Goal: Information Seeking & Learning: Learn about a topic

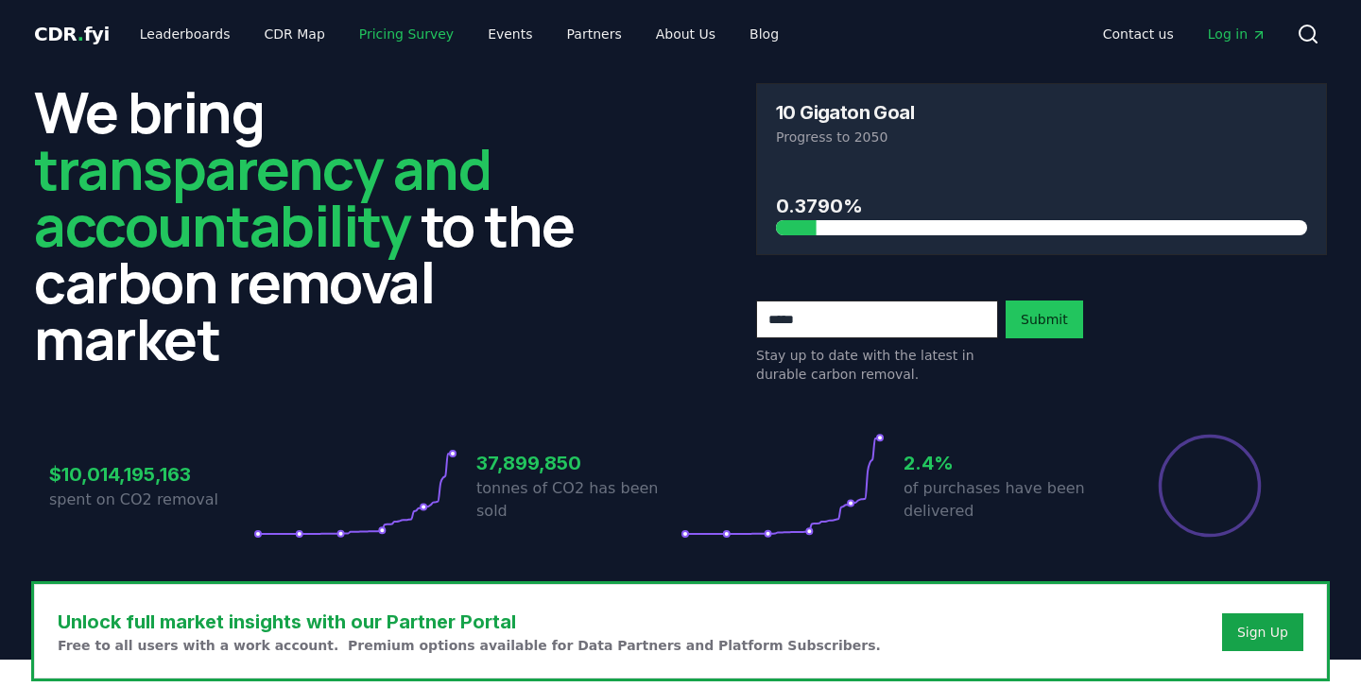
click at [417, 32] on link "Pricing Survey" at bounding box center [406, 34] width 125 height 34
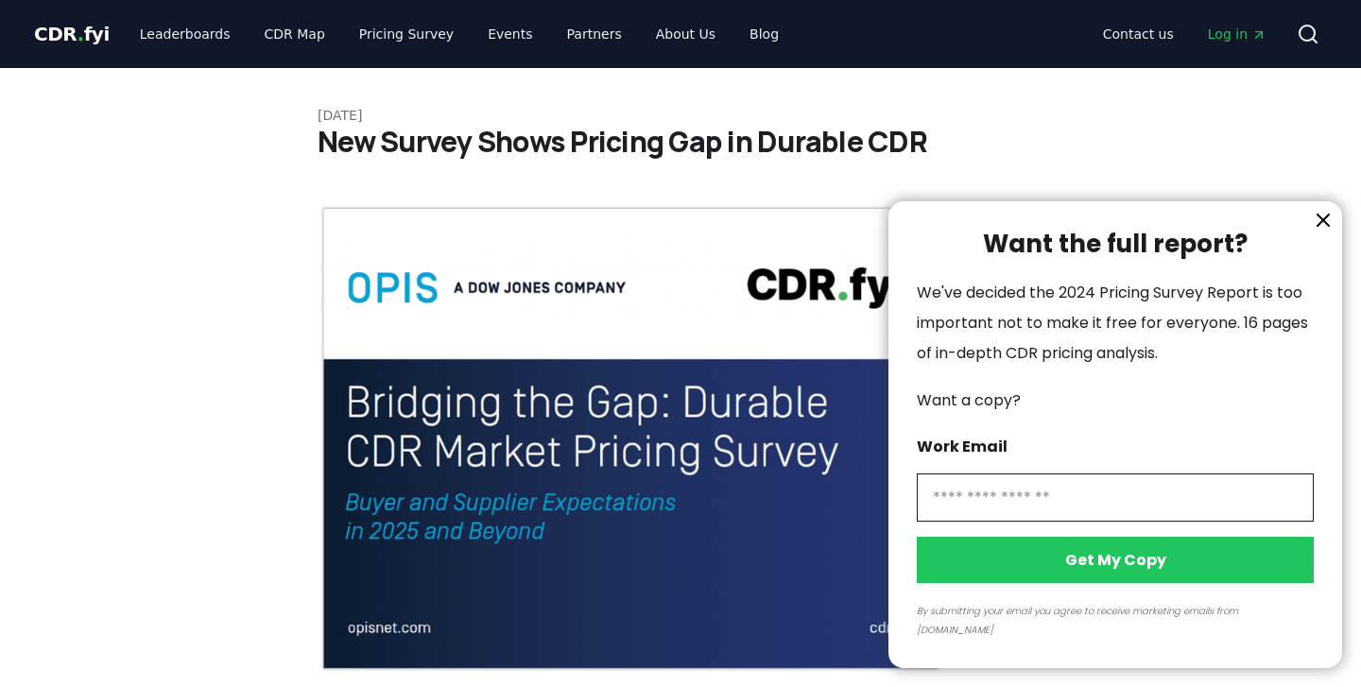
click at [398, 32] on div at bounding box center [680, 343] width 1361 height 687
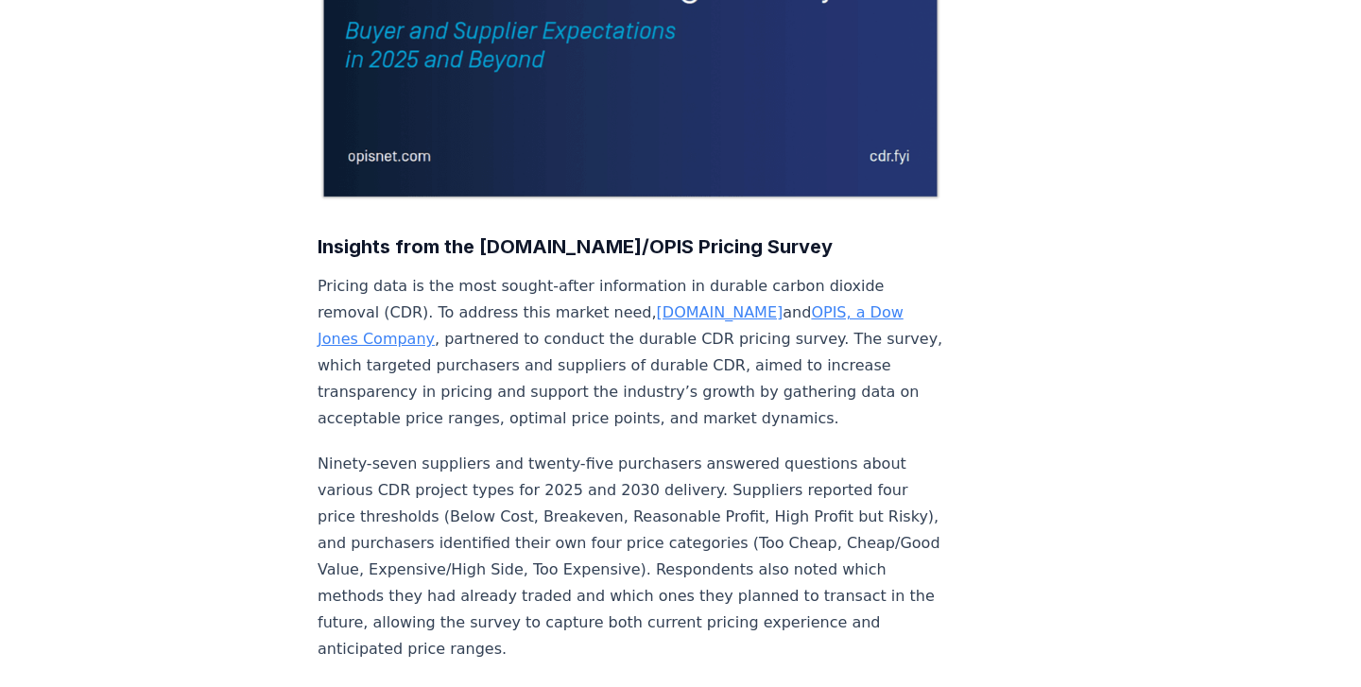
scroll to position [475, 0]
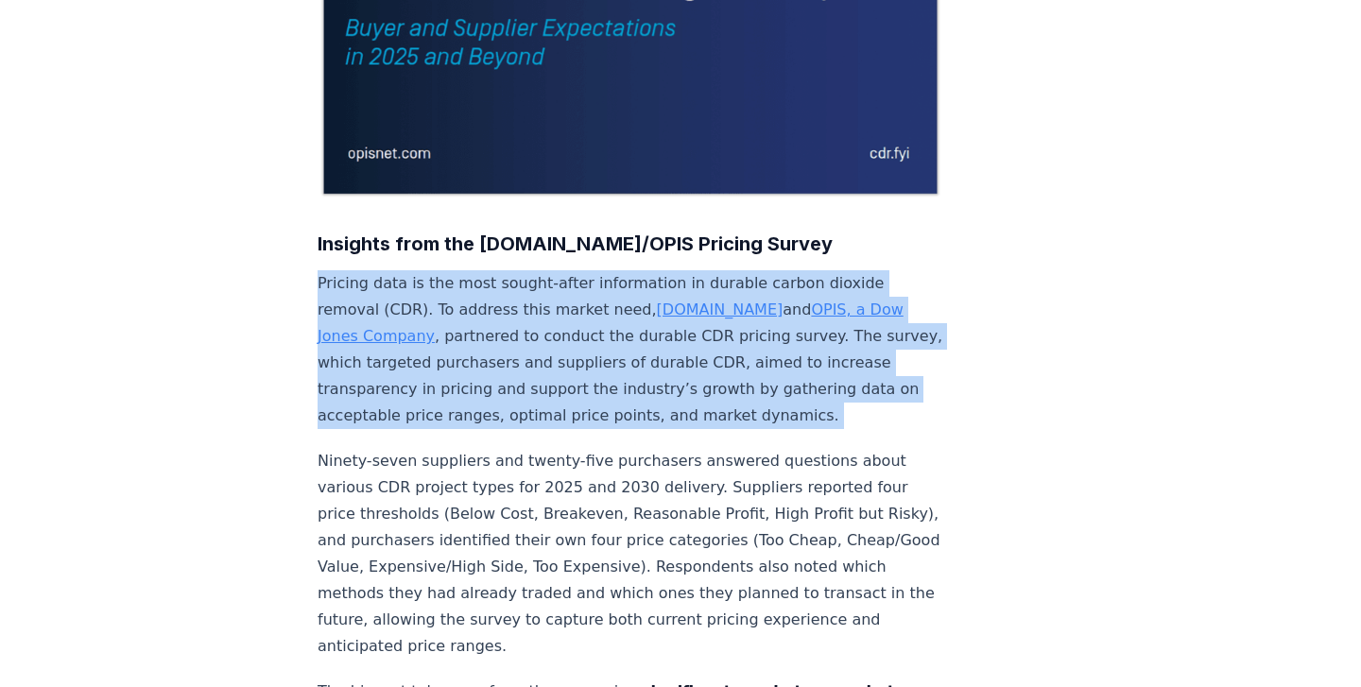
drag, startPoint x: 335, startPoint y: 262, endPoint x: 455, endPoint y: 432, distance: 208.3
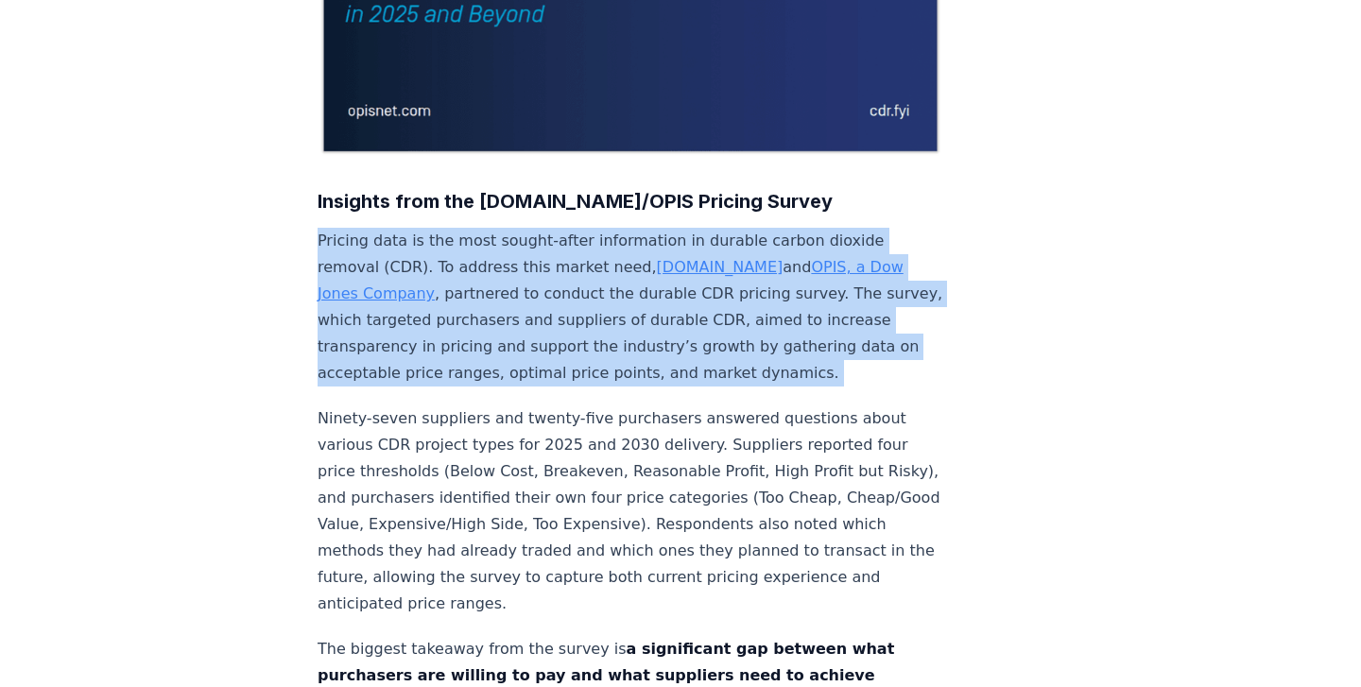
scroll to position [518, 0]
click at [455, 432] on p "Ninety-seven suppliers and twenty-five purchasers answered questions about vari…" at bounding box center [631, 511] width 626 height 212
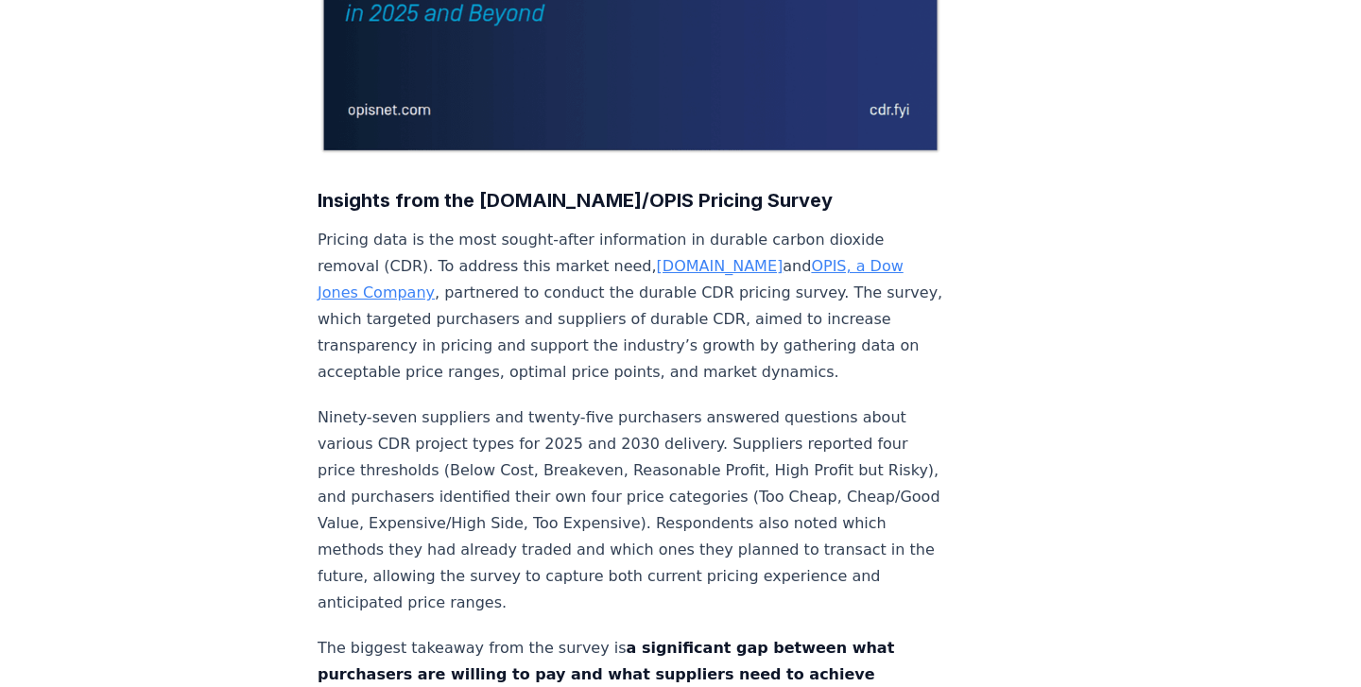
click at [455, 432] on p "Ninety-seven suppliers and twenty-five purchasers answered questions about vari…" at bounding box center [631, 511] width 626 height 212
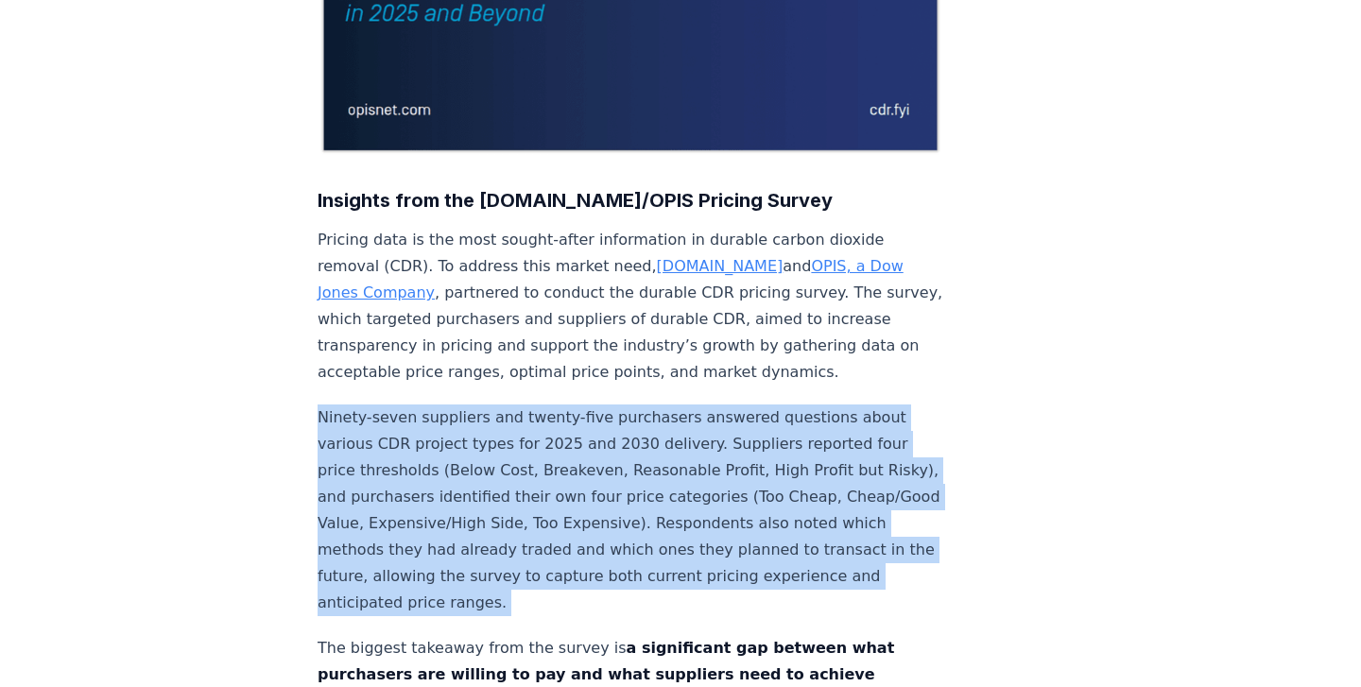
click at [455, 432] on p "Ninety-seven suppliers and twenty-five purchasers answered questions about vari…" at bounding box center [631, 511] width 626 height 212
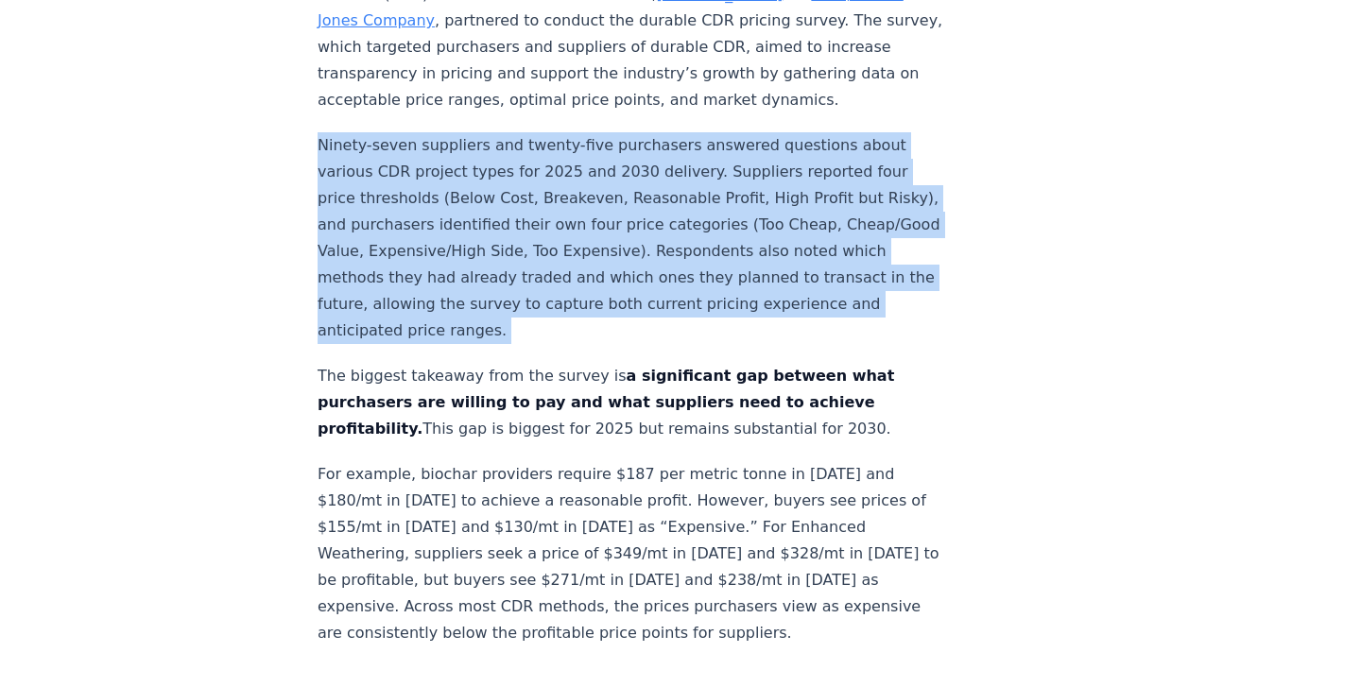
scroll to position [811, 0]
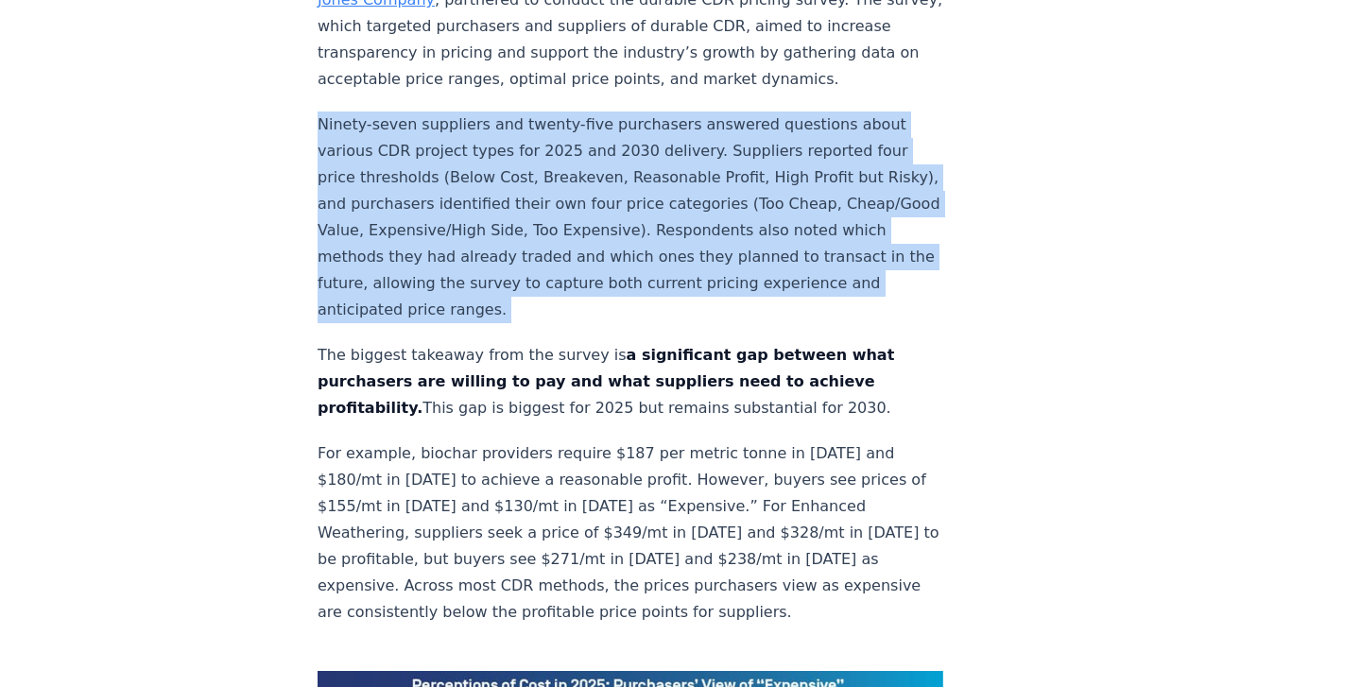
click at [433, 342] on p "The biggest takeaway from the survey is a significant gap between what purchase…" at bounding box center [631, 381] width 626 height 79
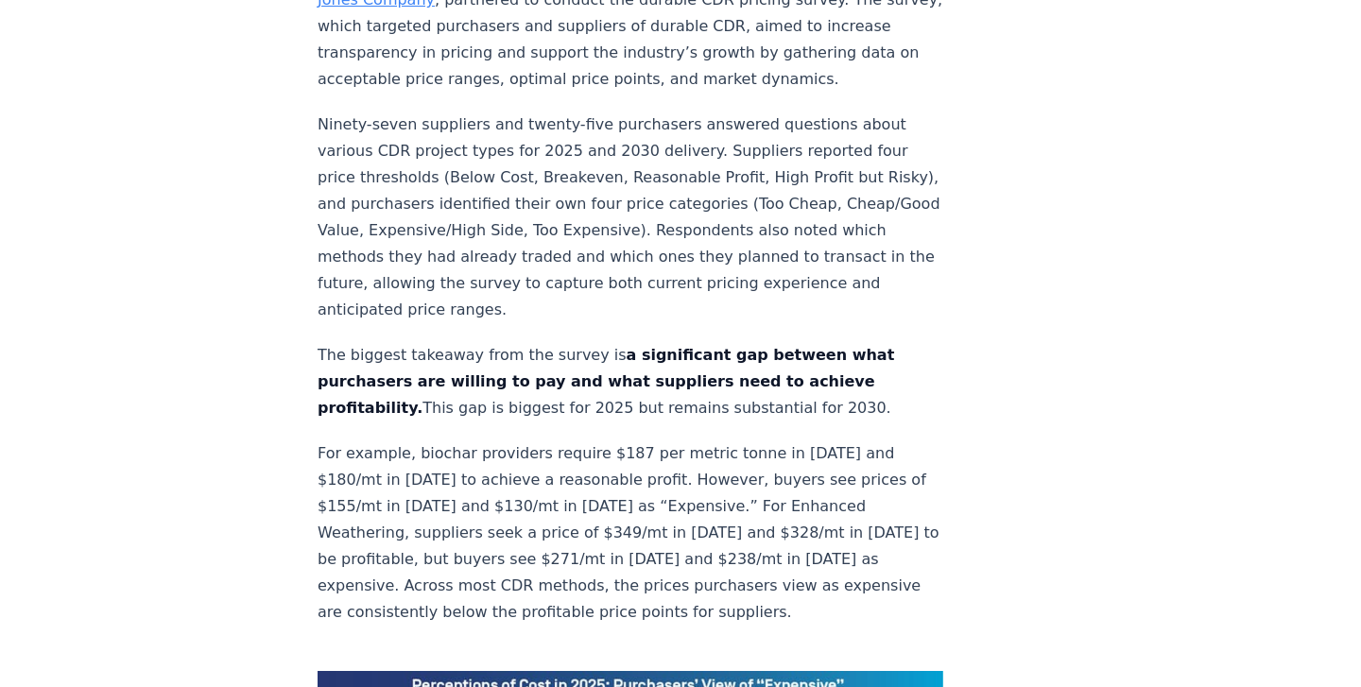
click at [433, 342] on p "The biggest takeaway from the survey is a significant gap between what purchase…" at bounding box center [631, 381] width 626 height 79
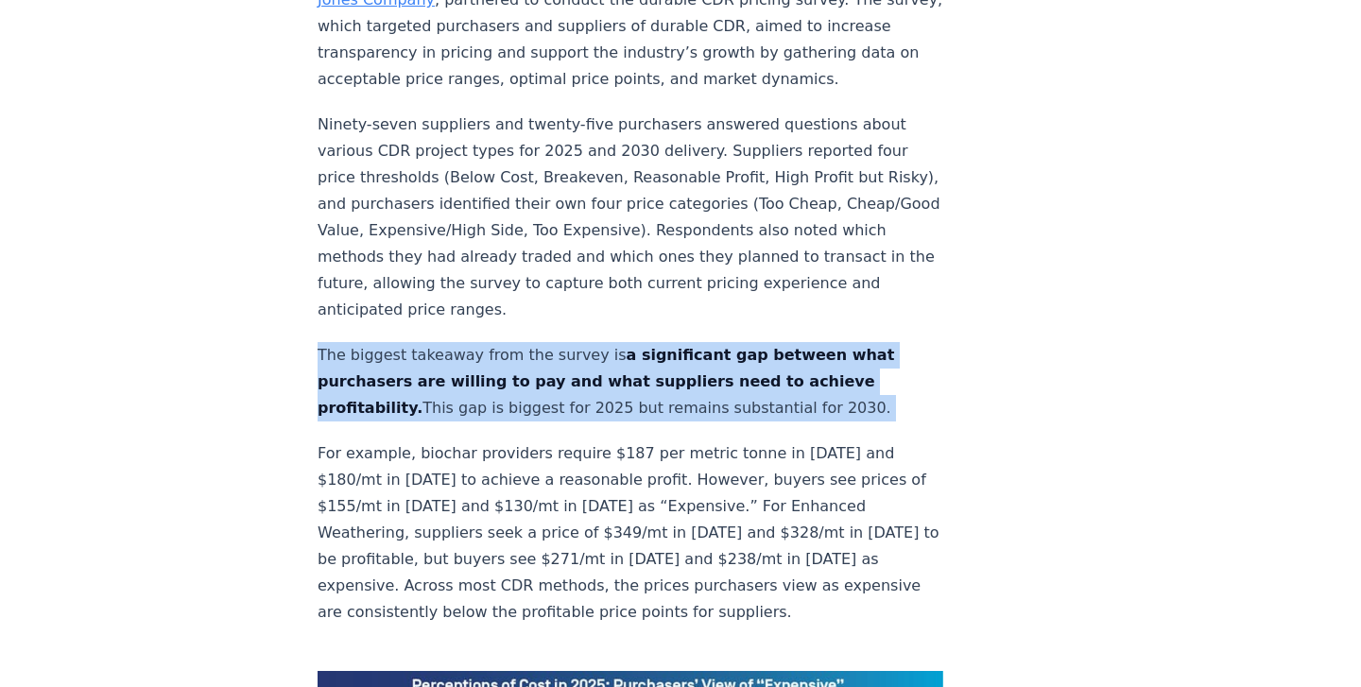
click at [433, 342] on p "The biggest takeaway from the survey is a significant gap between what purchase…" at bounding box center [631, 381] width 626 height 79
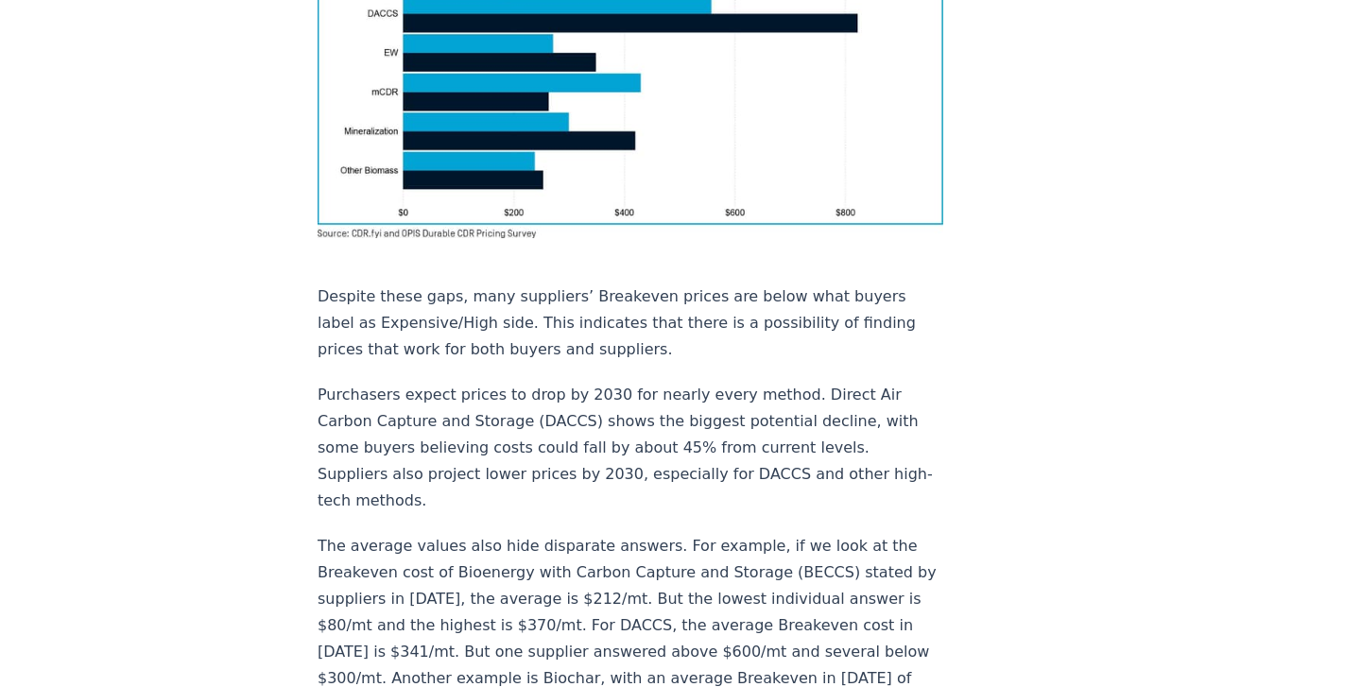
scroll to position [1638, 0]
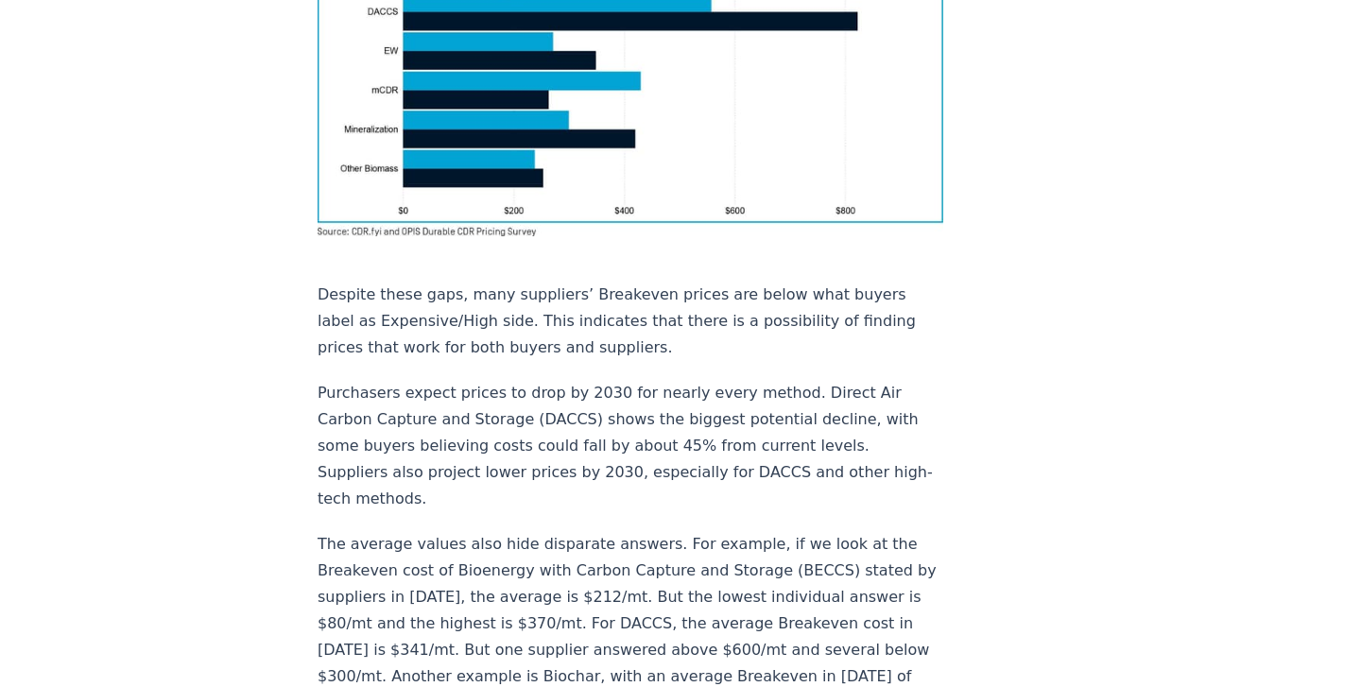
click at [435, 297] on p "Despite these gaps, many suppliers’ Breakeven prices are below what buyers labe…" at bounding box center [631, 321] width 626 height 79
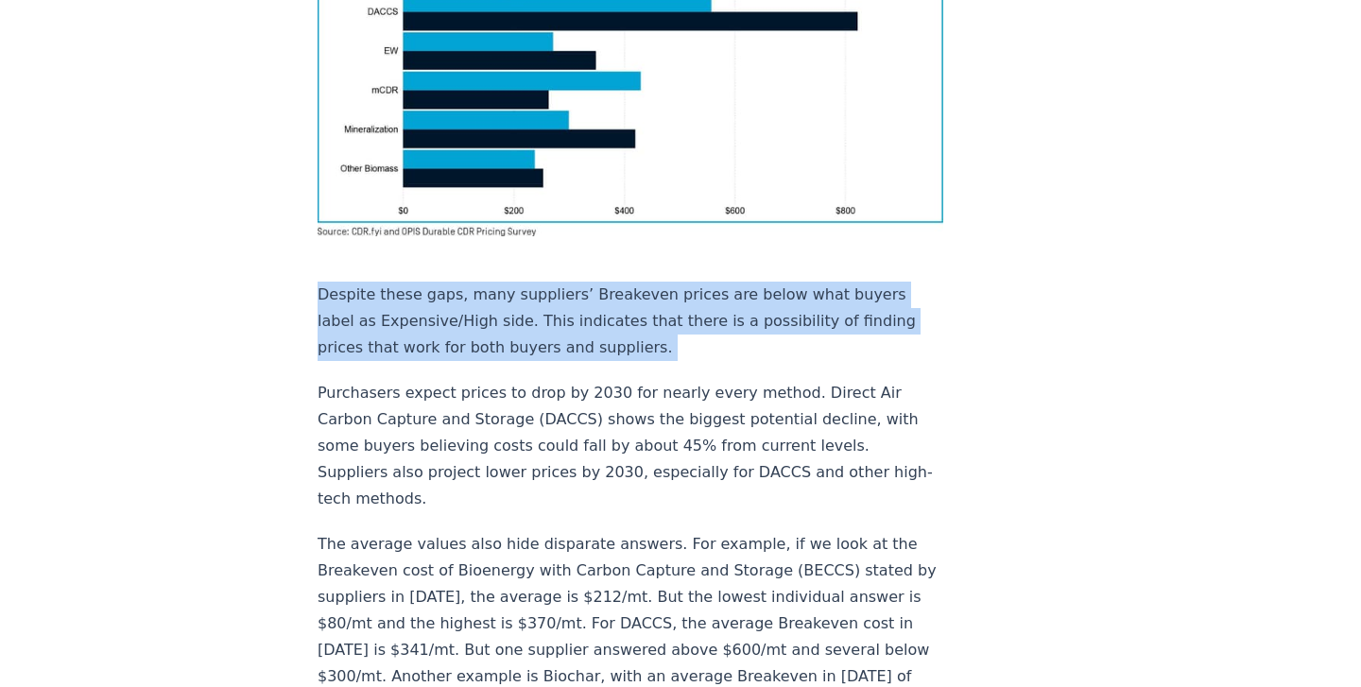
click at [435, 297] on p "Despite these gaps, many suppliers’ Breakeven prices are below what buyers labe…" at bounding box center [631, 321] width 626 height 79
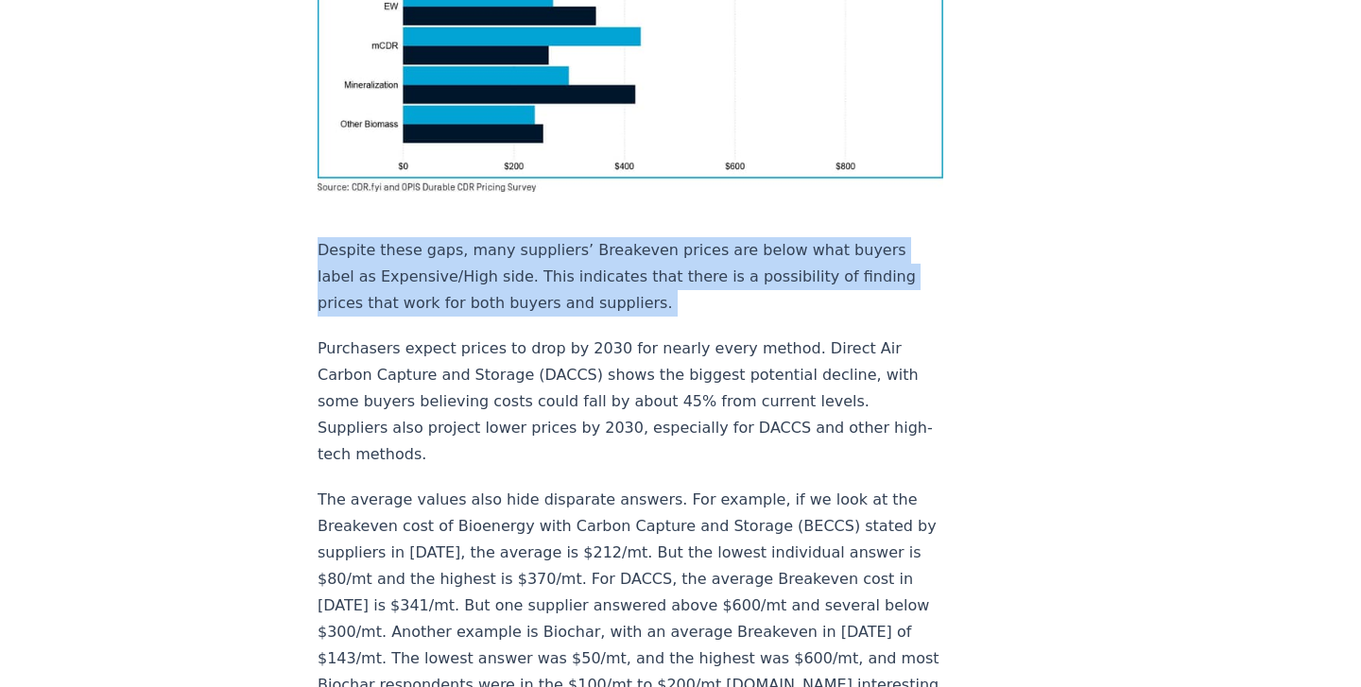
scroll to position [1686, 0]
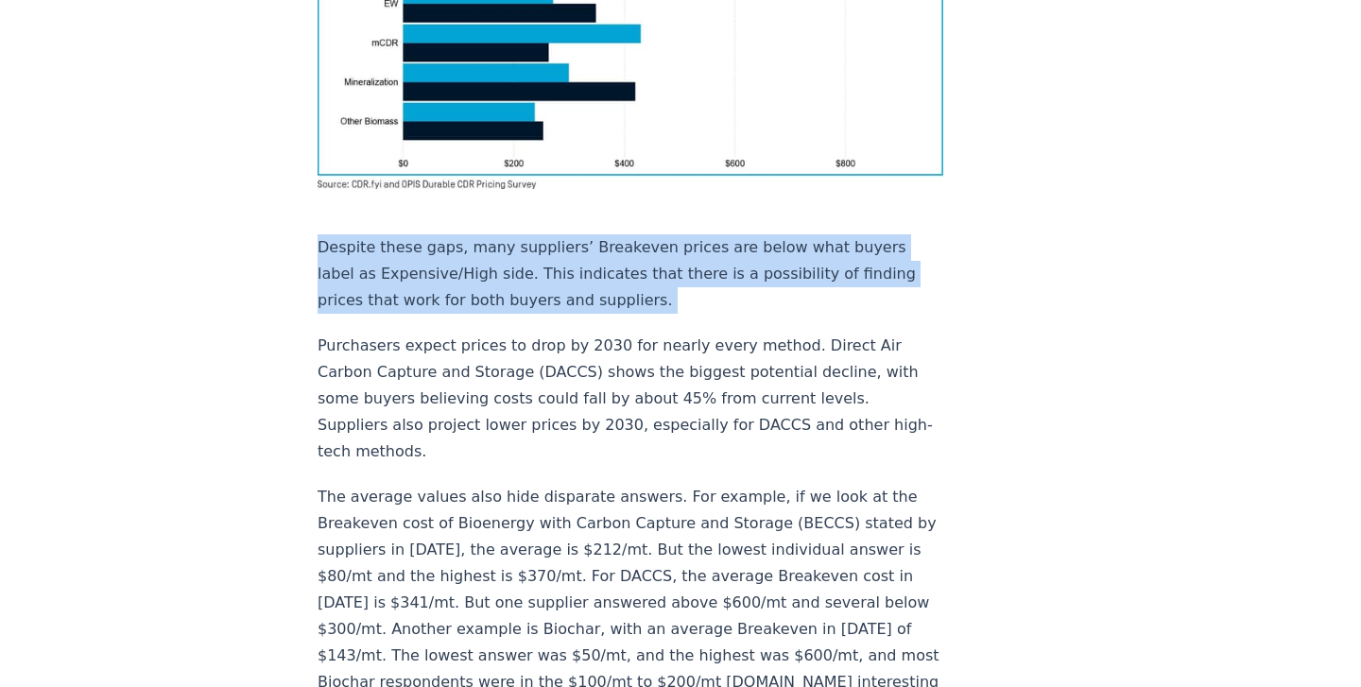
click at [435, 333] on p "Purchasers expect prices to drop by 2030 for nearly every method. Direct Air Ca…" at bounding box center [631, 399] width 626 height 132
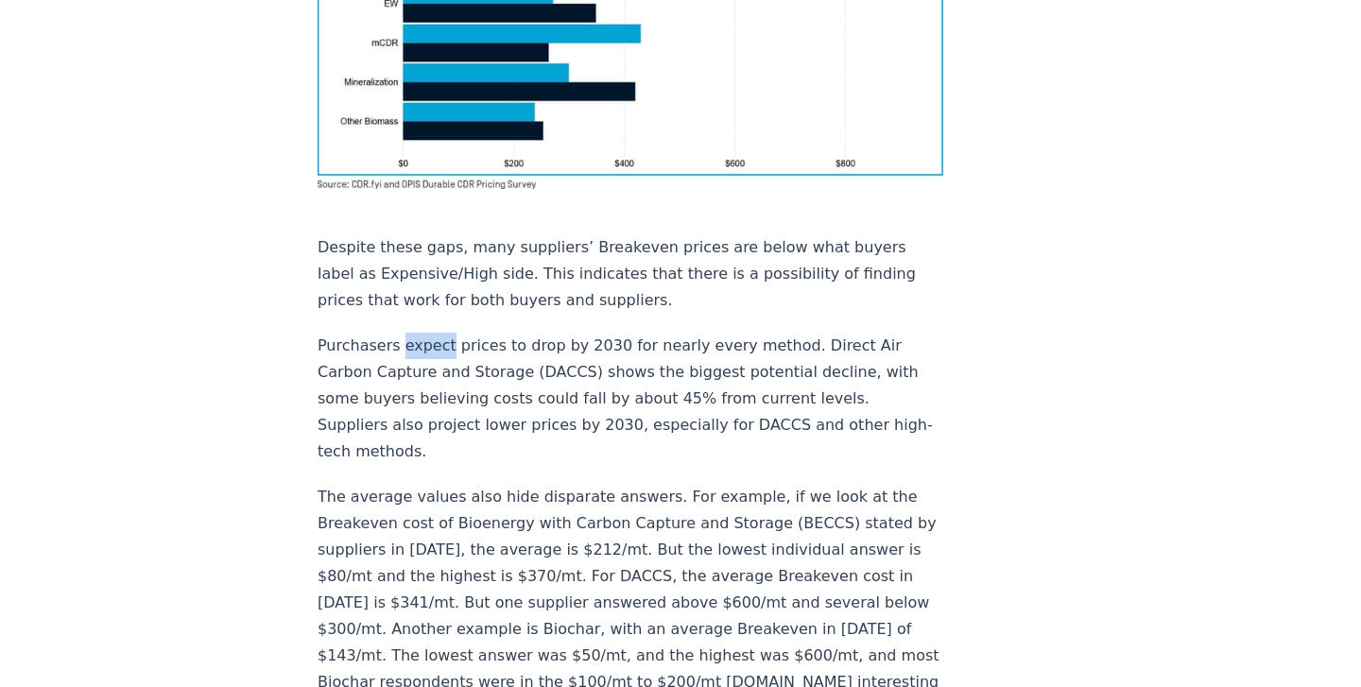
click at [435, 333] on p "Purchasers expect prices to drop by 2030 for nearly every method. Direct Air Ca…" at bounding box center [631, 399] width 626 height 132
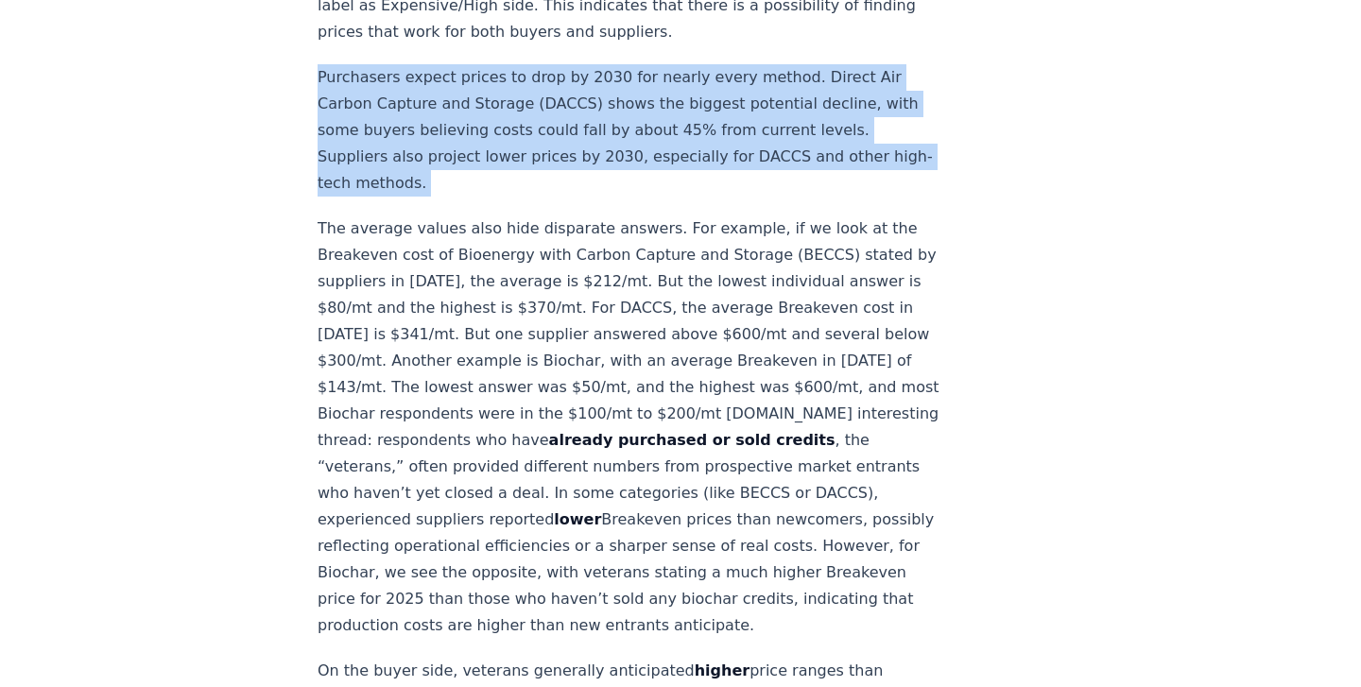
scroll to position [1955, 0]
click at [435, 290] on p "The average values also hide disparate answers. For example, if we look at the …" at bounding box center [631, 427] width 626 height 424
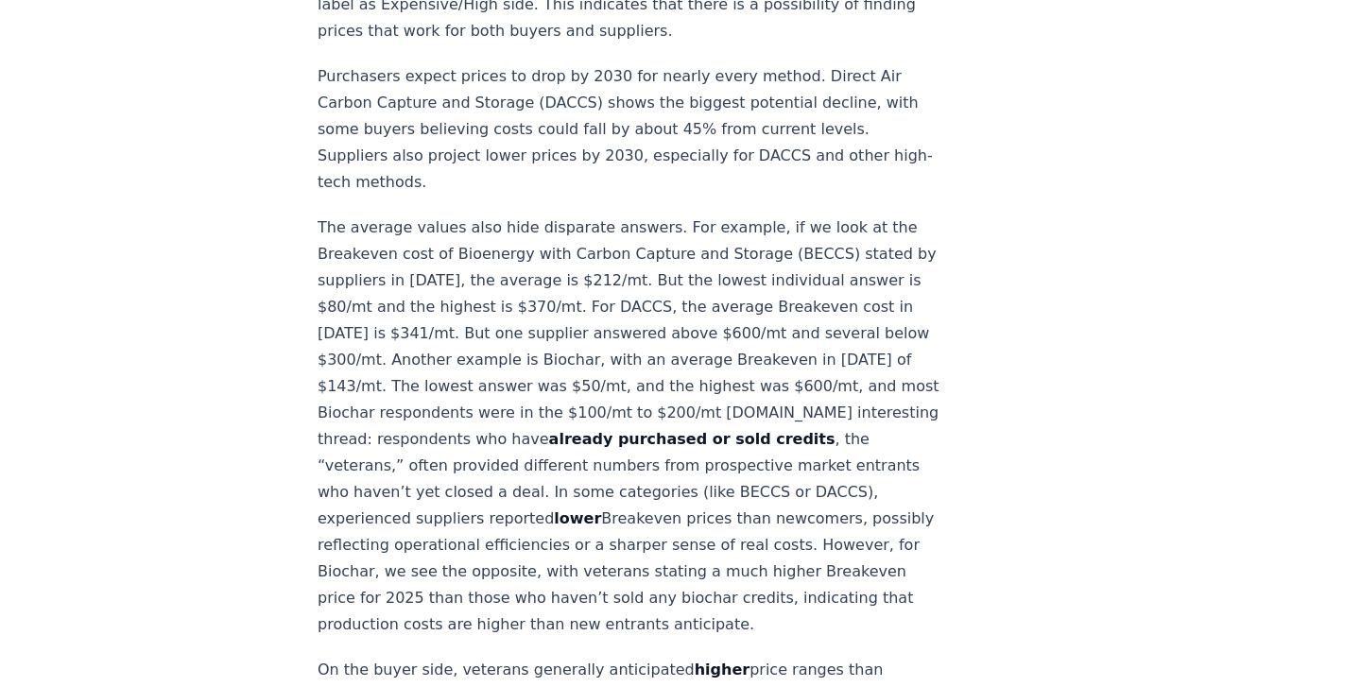
click at [435, 290] on p "The average values also hide disparate answers. For example, if we look at the …" at bounding box center [631, 427] width 626 height 424
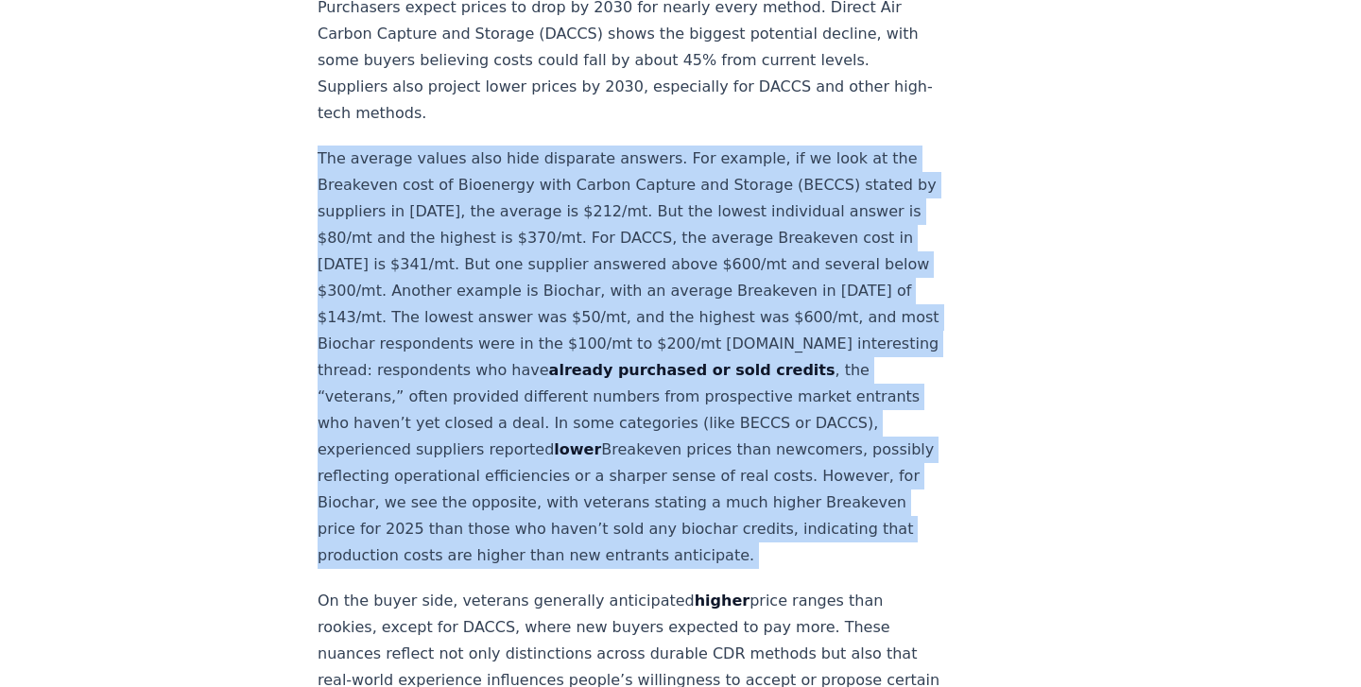
scroll to position [2063, 0]
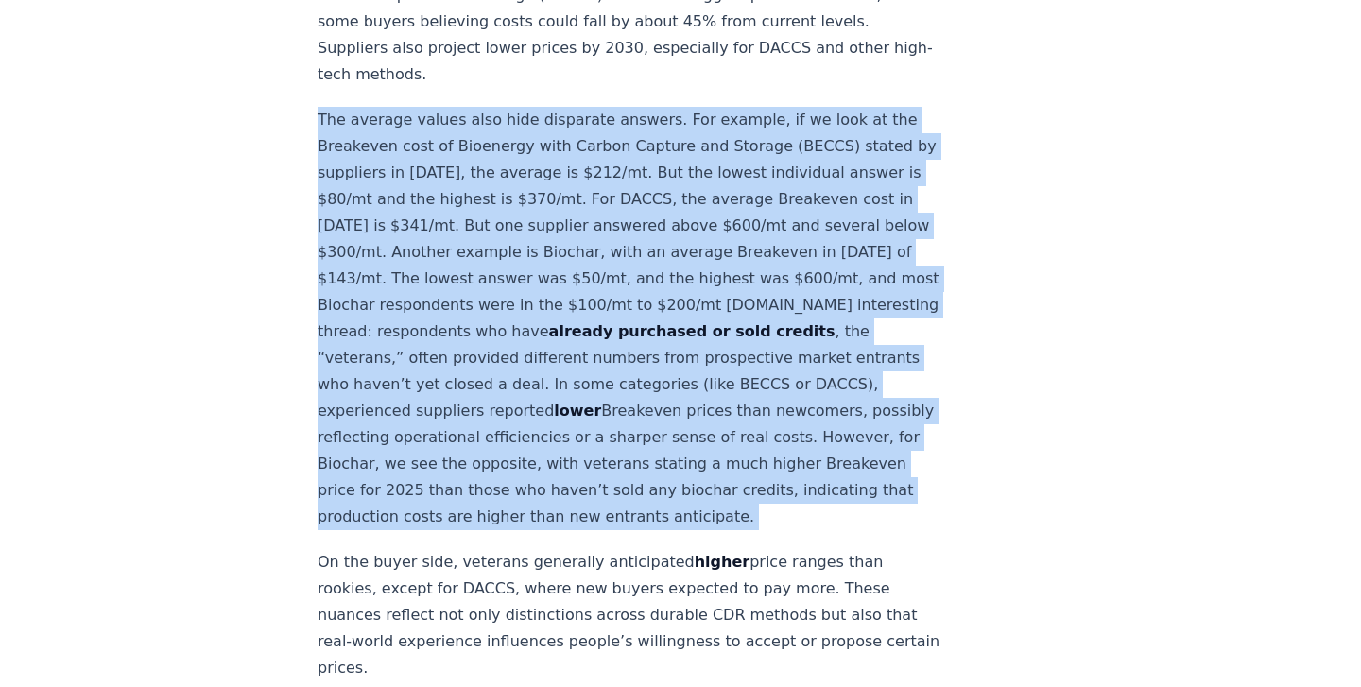
click at [488, 549] on p "On the buyer side, veterans generally anticipated higher price ranges than rook…" at bounding box center [631, 615] width 626 height 132
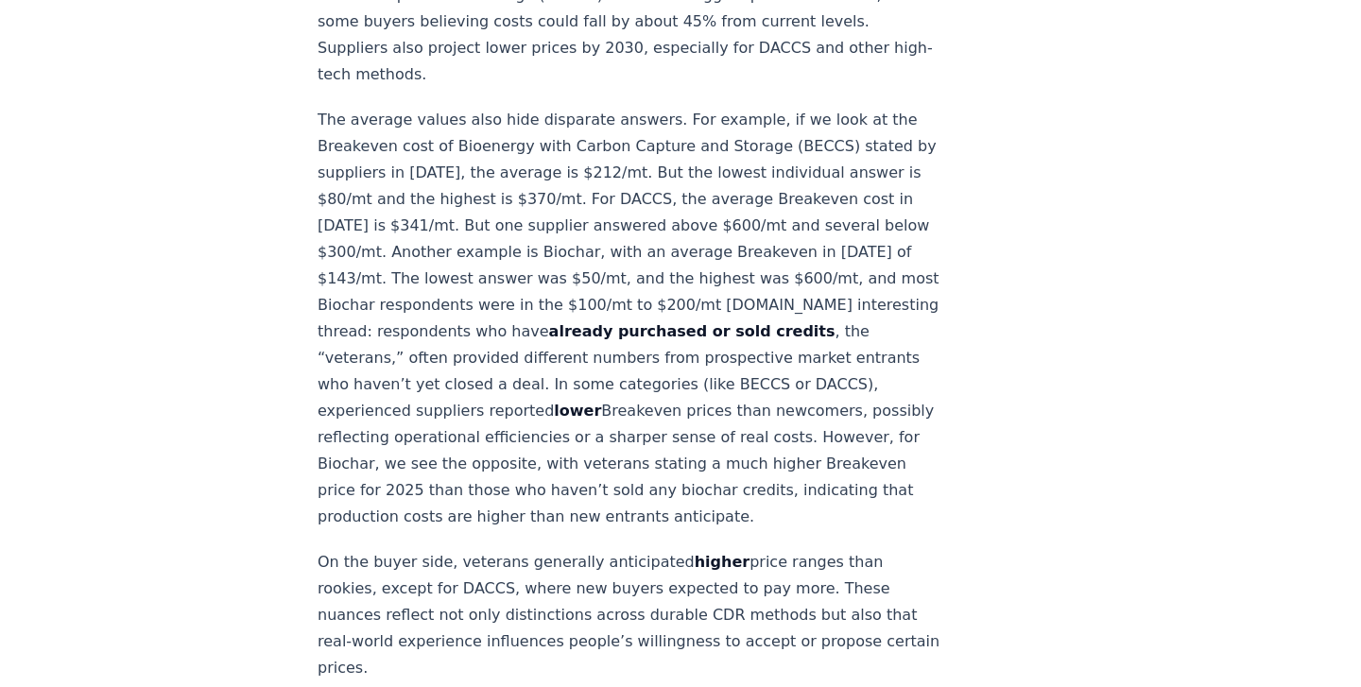
click at [488, 549] on p "On the buyer side, veterans generally anticipated higher price ranges than rook…" at bounding box center [631, 615] width 626 height 132
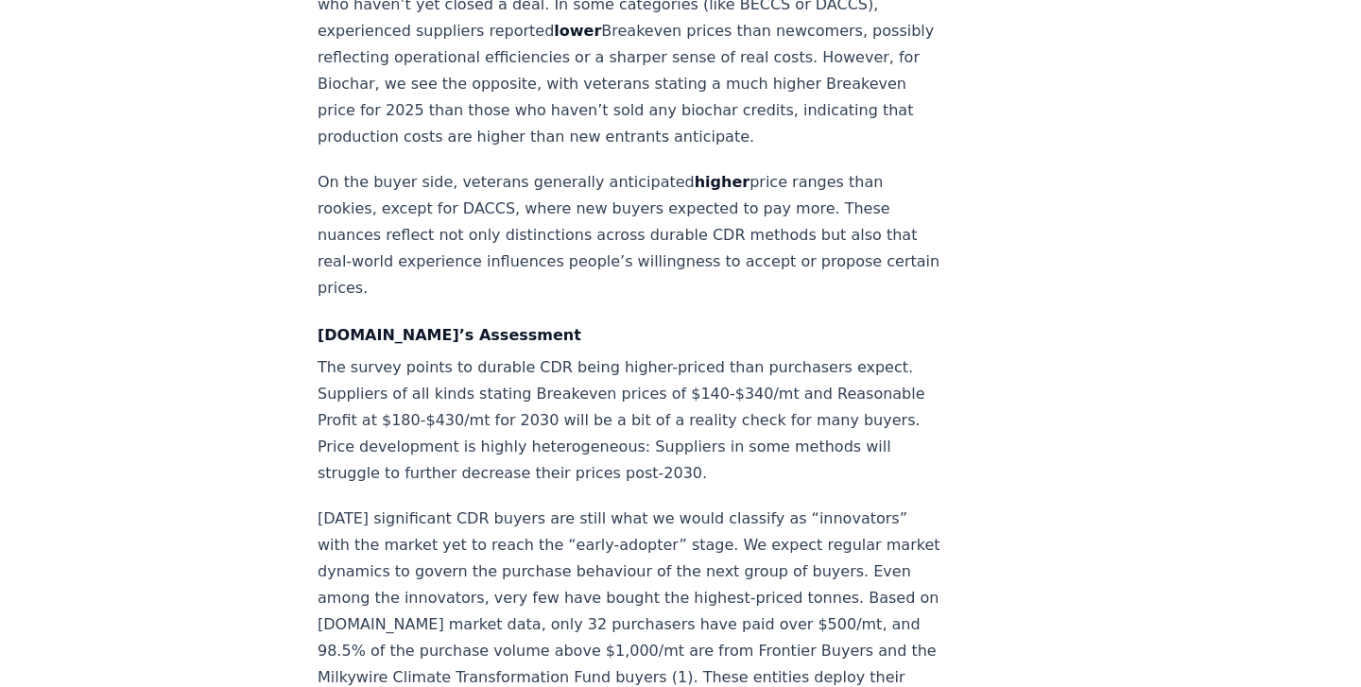
scroll to position [2445, 0]
click at [358, 353] on p "The survey points to durable CDR being higher-priced than purchasers expect. Su…" at bounding box center [631, 419] width 626 height 132
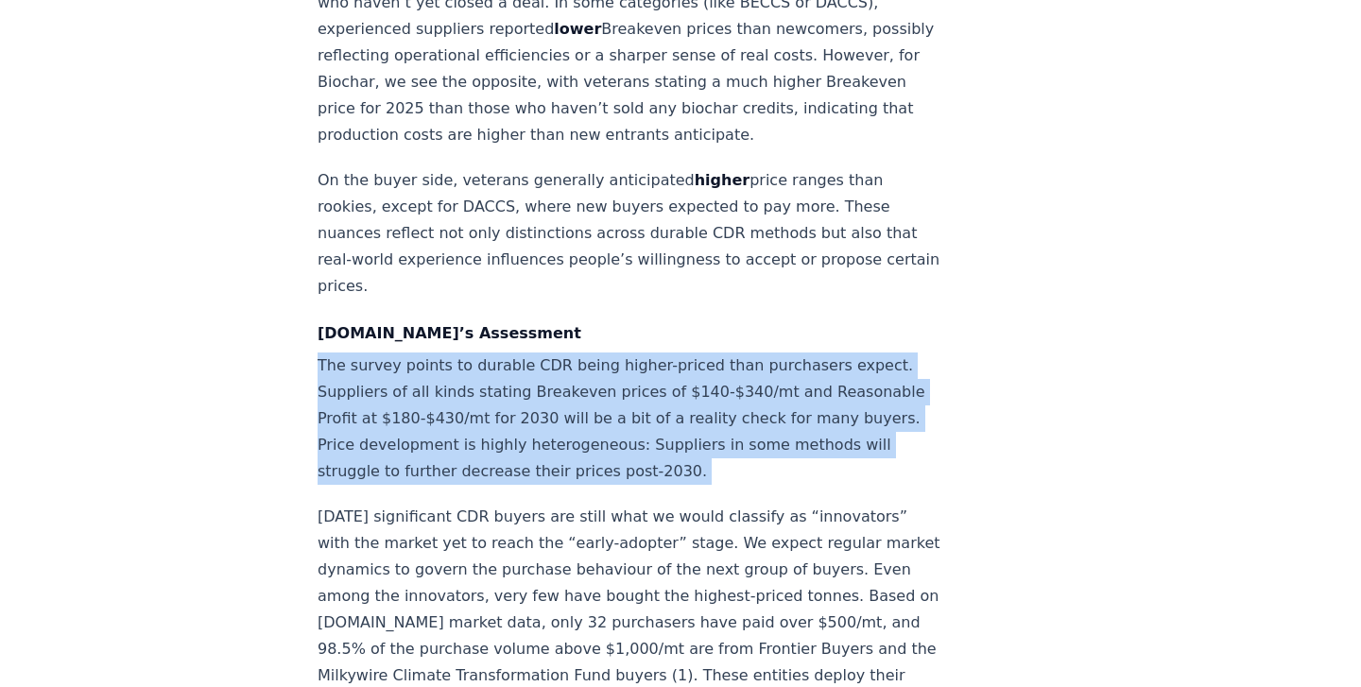
click at [358, 353] on p "The survey points to durable CDR being higher-priced than purchasers expect. Su…" at bounding box center [631, 419] width 626 height 132
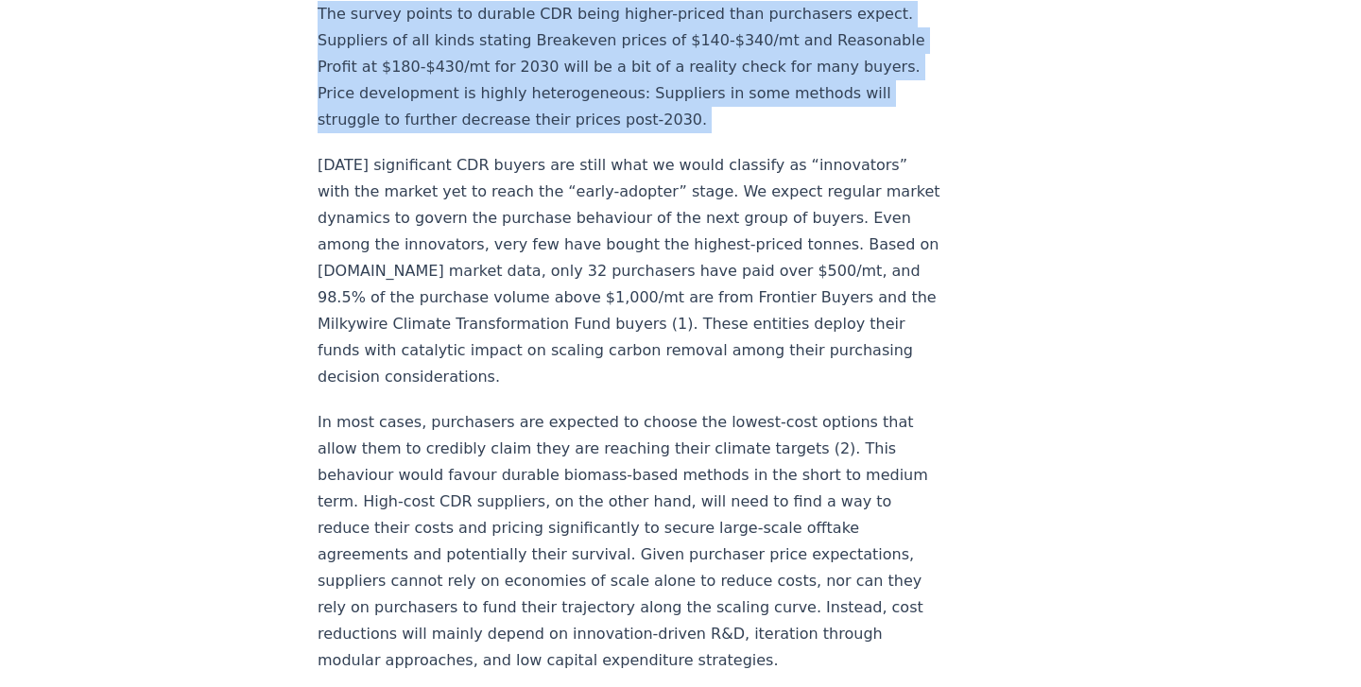
scroll to position [2795, 0]
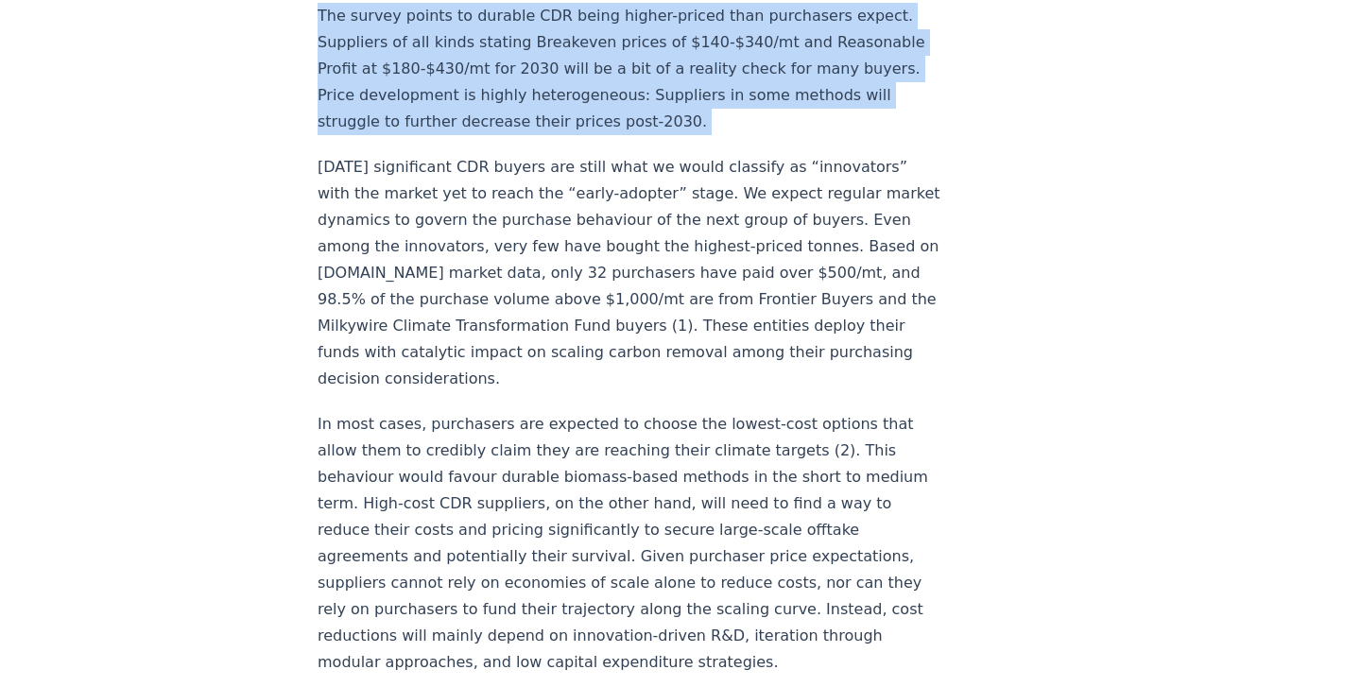
click at [358, 411] on p "In most cases, purchasers are expected to choose the lowest-cost options that a…" at bounding box center [631, 543] width 626 height 265
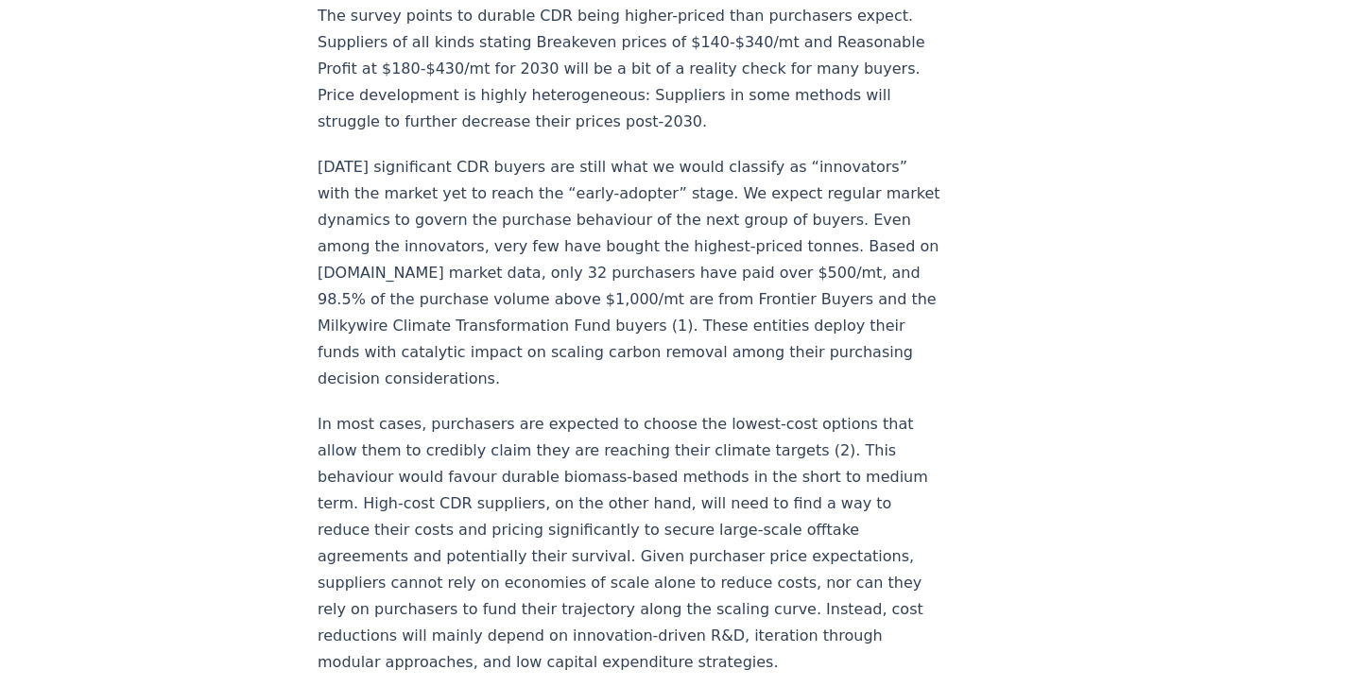
click at [358, 411] on p "In most cases, purchasers are expected to choose the lowest-cost options that a…" at bounding box center [631, 543] width 626 height 265
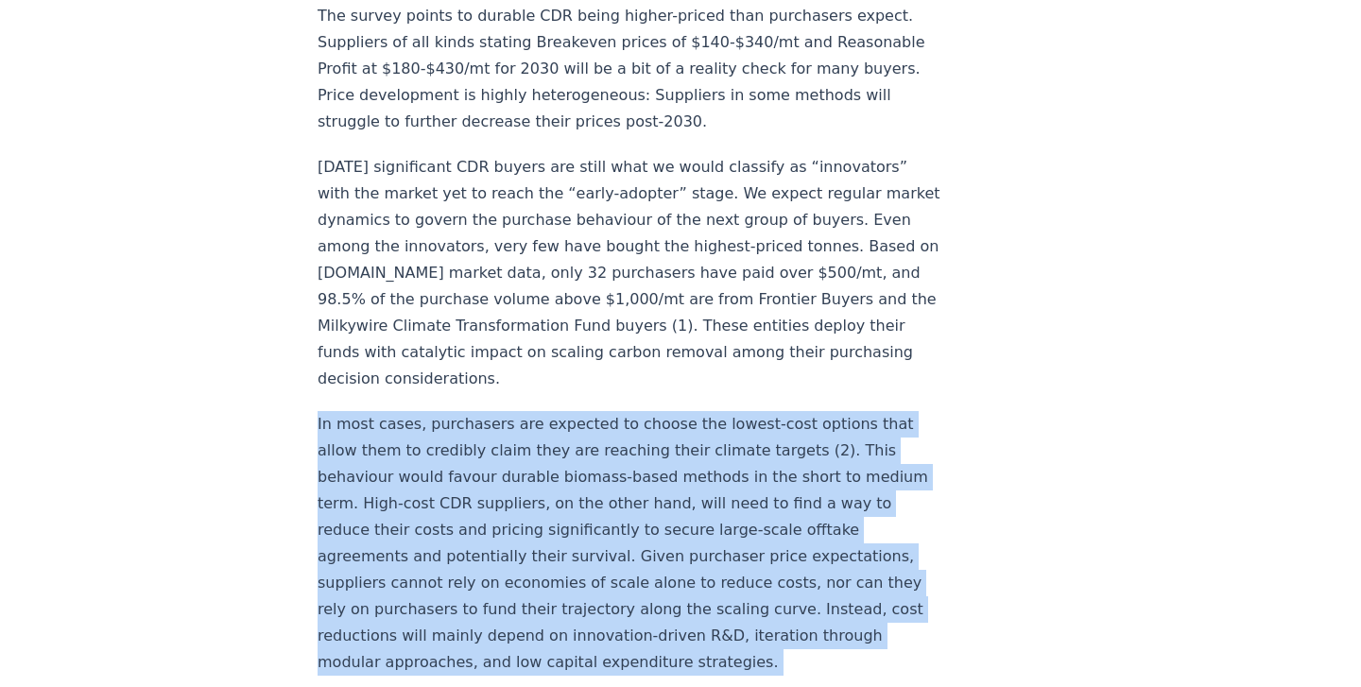
click at [358, 411] on p "In most cases, purchasers are expected to choose the lowest-cost options that a…" at bounding box center [631, 543] width 626 height 265
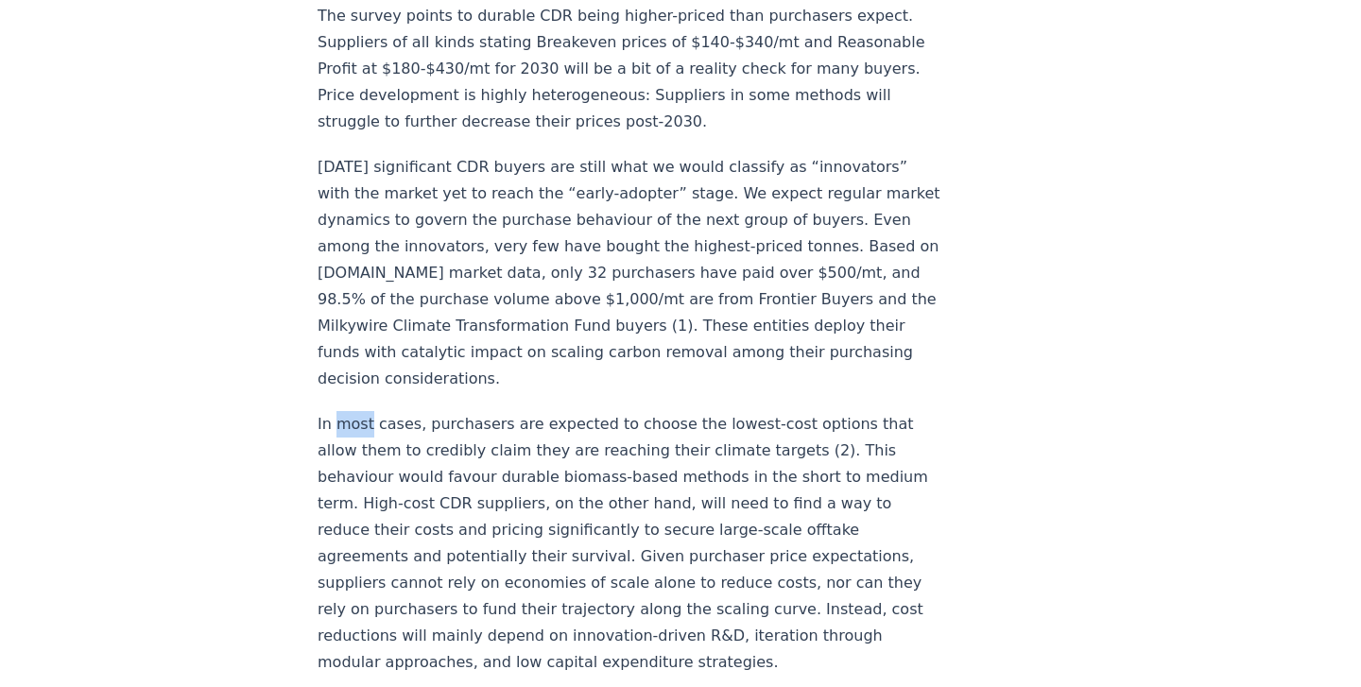
click at [358, 411] on p "In most cases, purchasers are expected to choose the lowest-cost options that a…" at bounding box center [631, 543] width 626 height 265
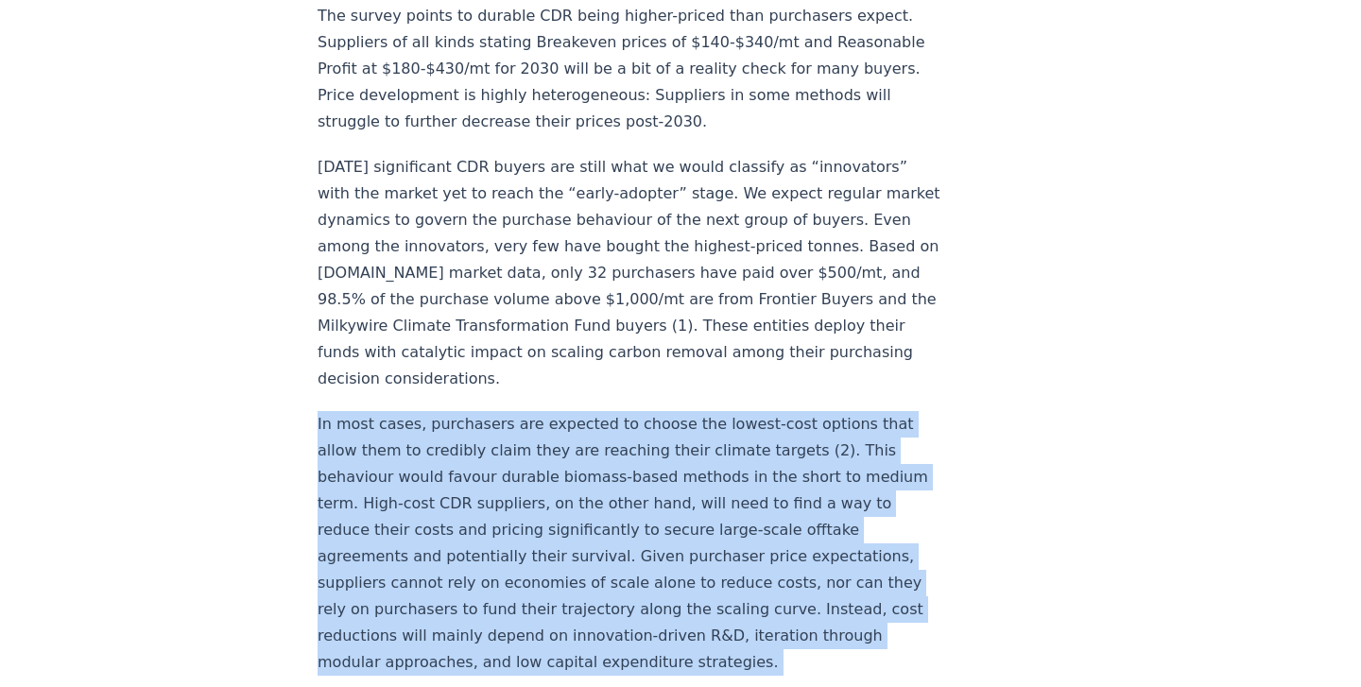
click at [358, 411] on p "In most cases, purchasers are expected to choose the lowest-cost options that a…" at bounding box center [631, 543] width 626 height 265
click at [359, 411] on p "In most cases, purchasers are expected to choose the lowest-cost options that a…" at bounding box center [631, 543] width 626 height 265
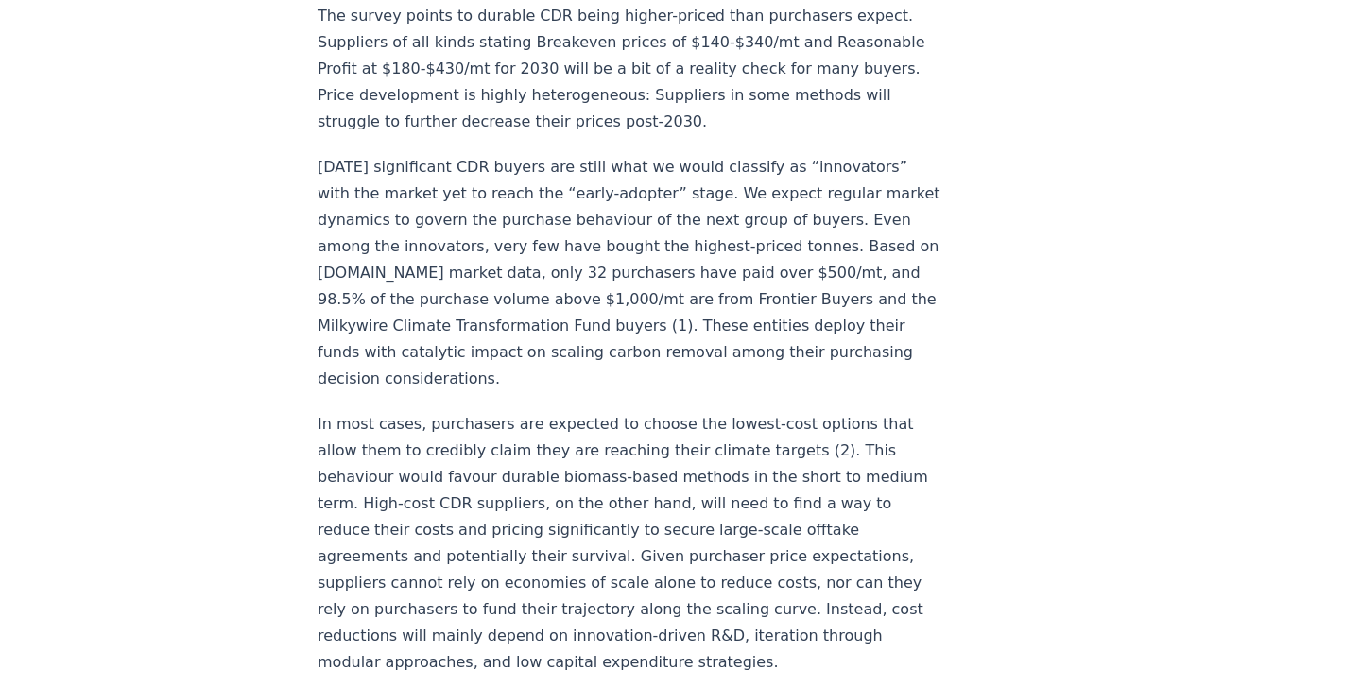
click at [359, 411] on p "In most cases, purchasers are expected to choose the lowest-cost options that a…" at bounding box center [631, 543] width 626 height 265
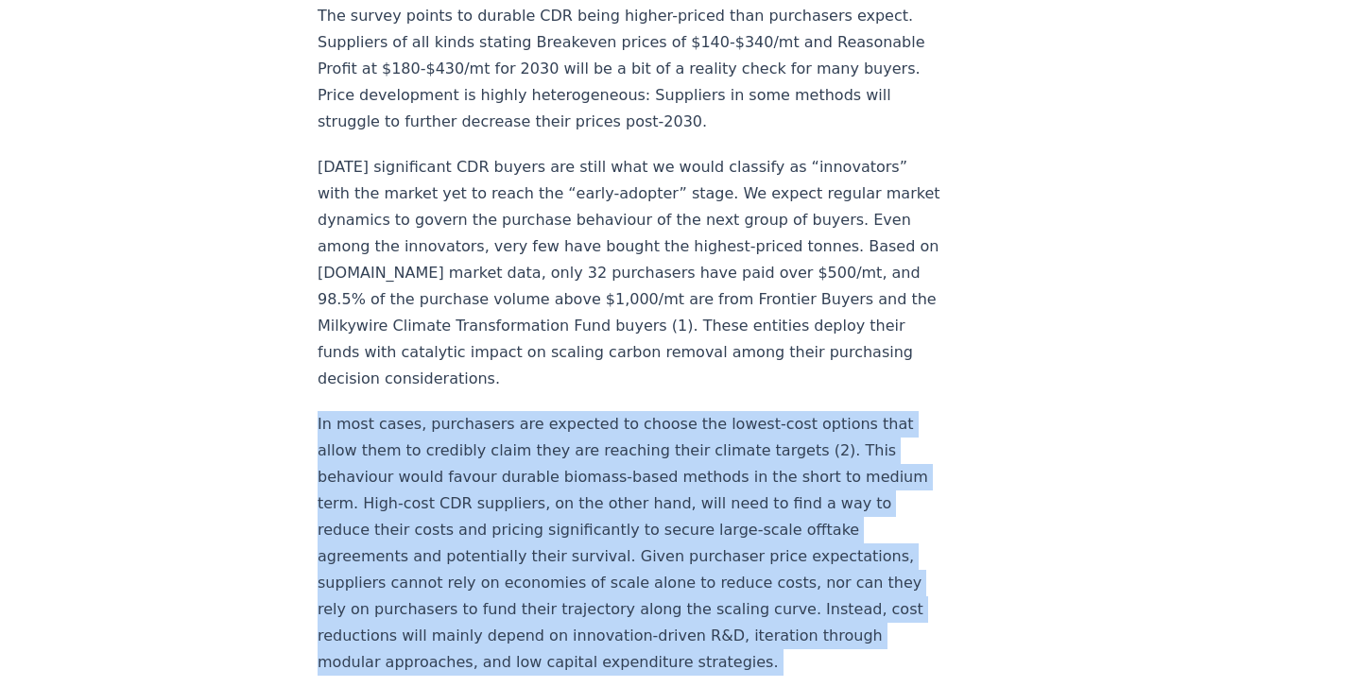
click at [359, 411] on p "In most cases, purchasers are expected to choose the lowest-cost options that a…" at bounding box center [631, 543] width 626 height 265
click at [367, 411] on p "In most cases, purchasers are expected to choose the lowest-cost options that a…" at bounding box center [631, 543] width 626 height 265
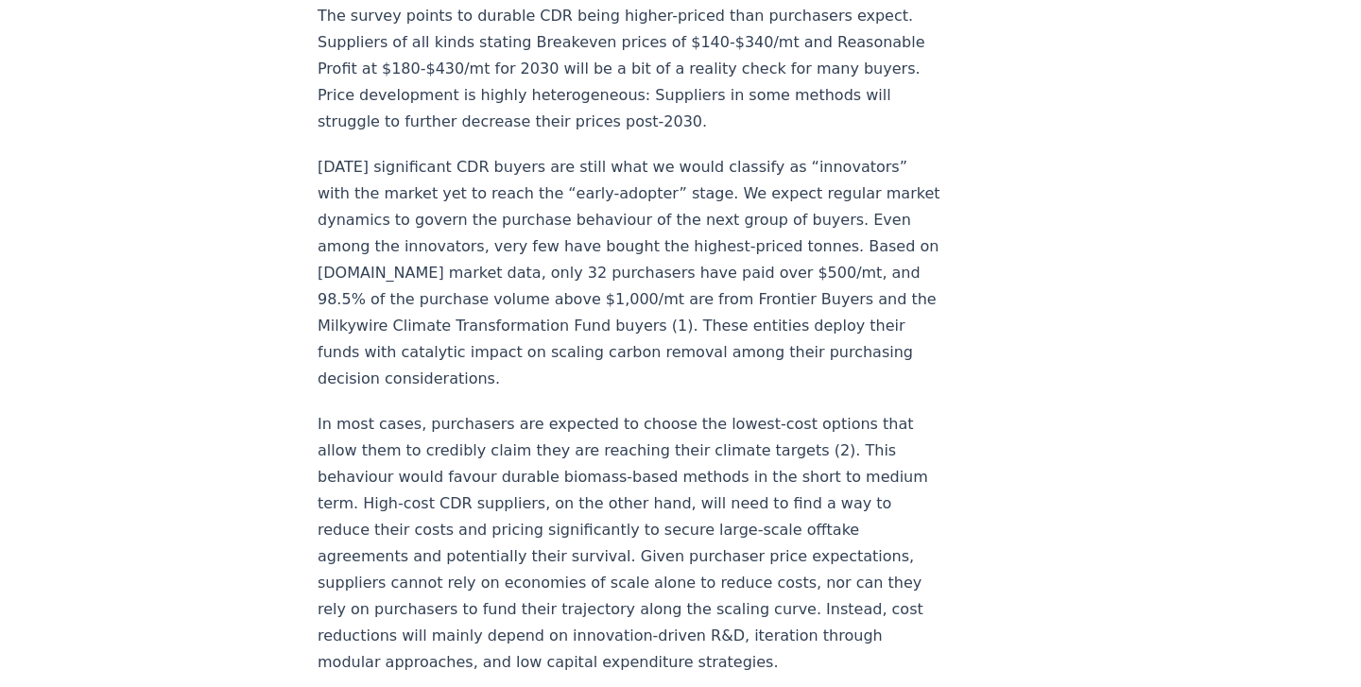
click at [367, 411] on p "In most cases, purchasers are expected to choose the lowest-cost options that a…" at bounding box center [631, 543] width 626 height 265
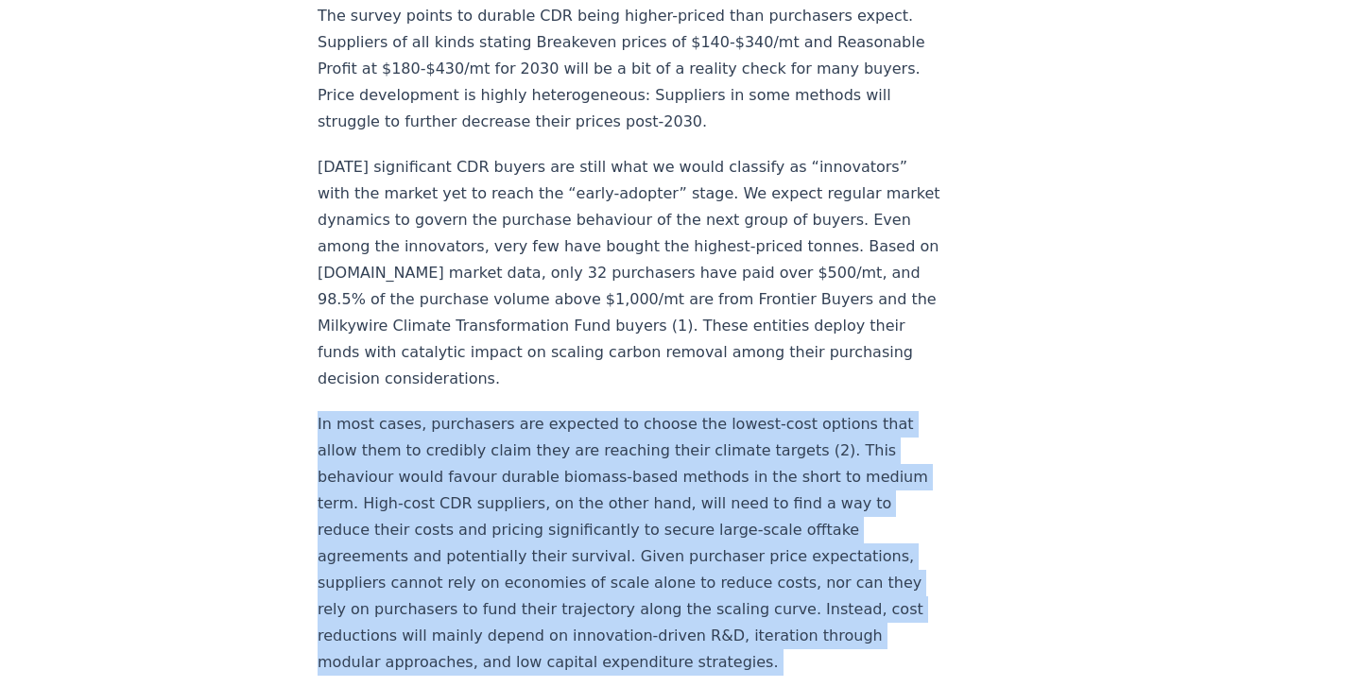
click at [367, 411] on p "In most cases, purchasers are expected to choose the lowest-cost options that a…" at bounding box center [631, 543] width 626 height 265
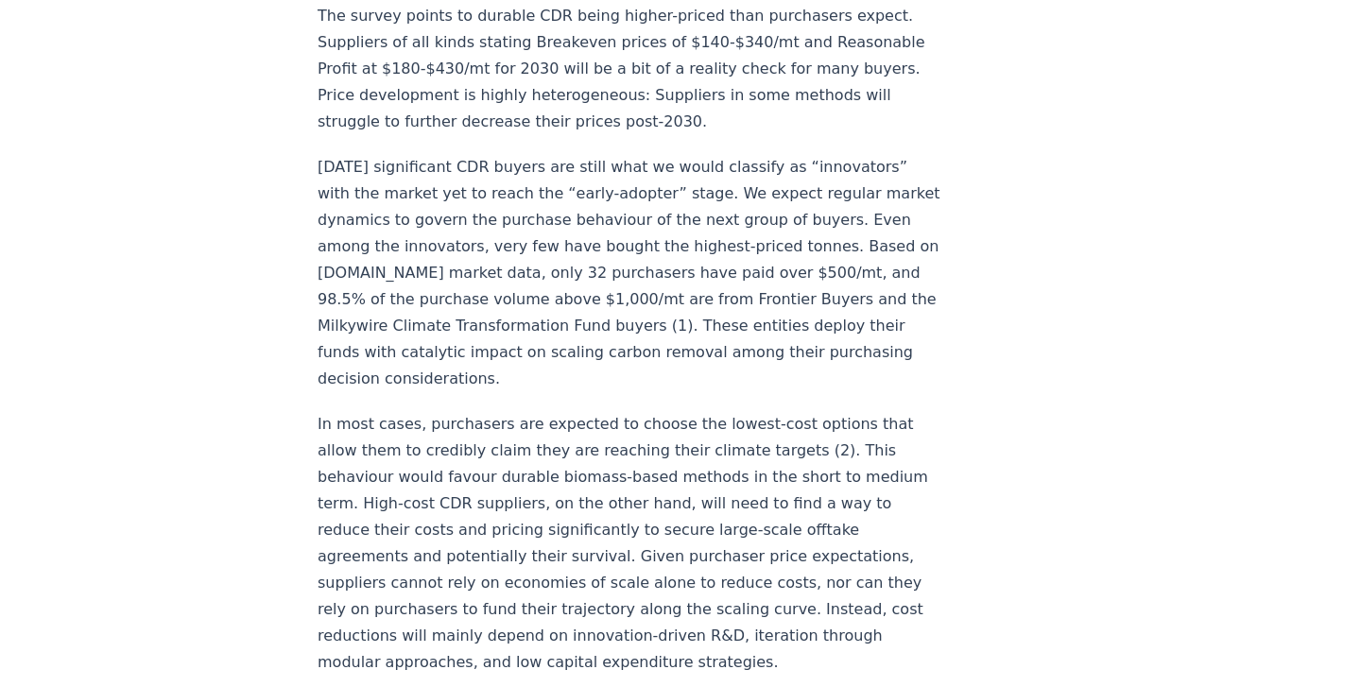
click at [367, 411] on p "In most cases, purchasers are expected to choose the lowest-cost options that a…" at bounding box center [631, 543] width 626 height 265
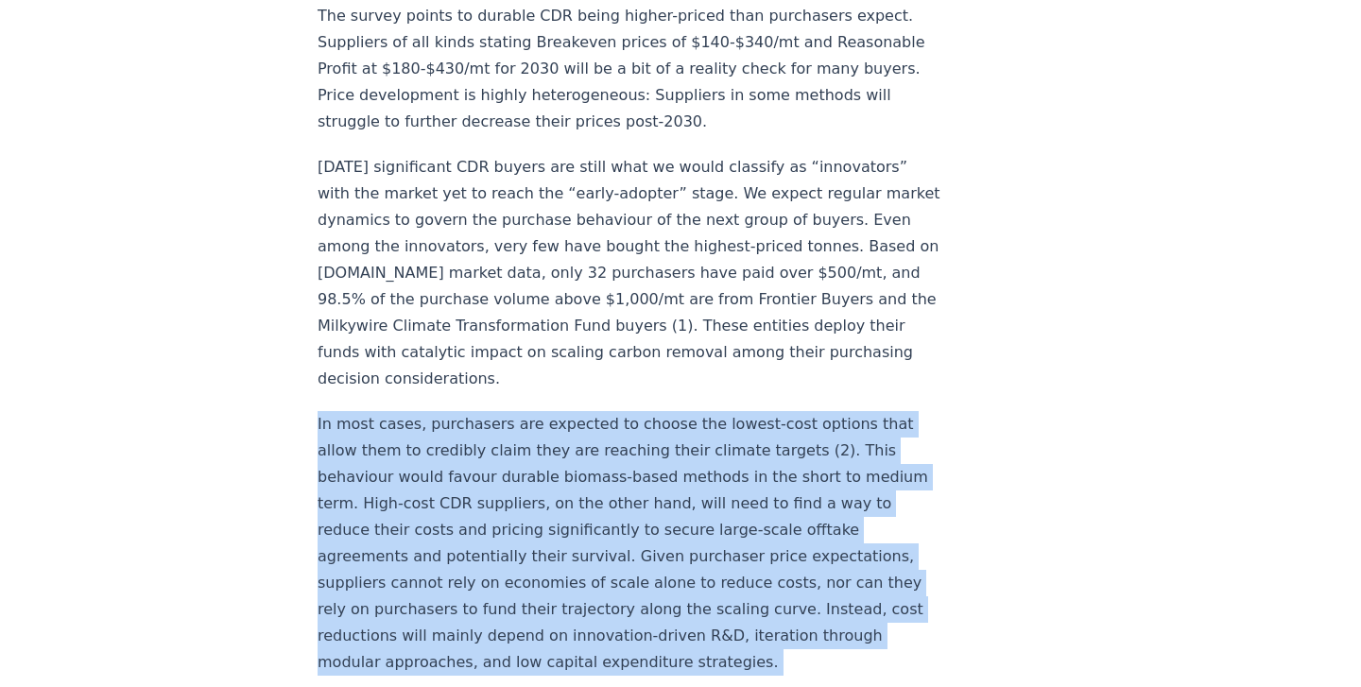
click at [367, 411] on p "In most cases, purchasers are expected to choose the lowest-cost options that a…" at bounding box center [631, 543] width 626 height 265
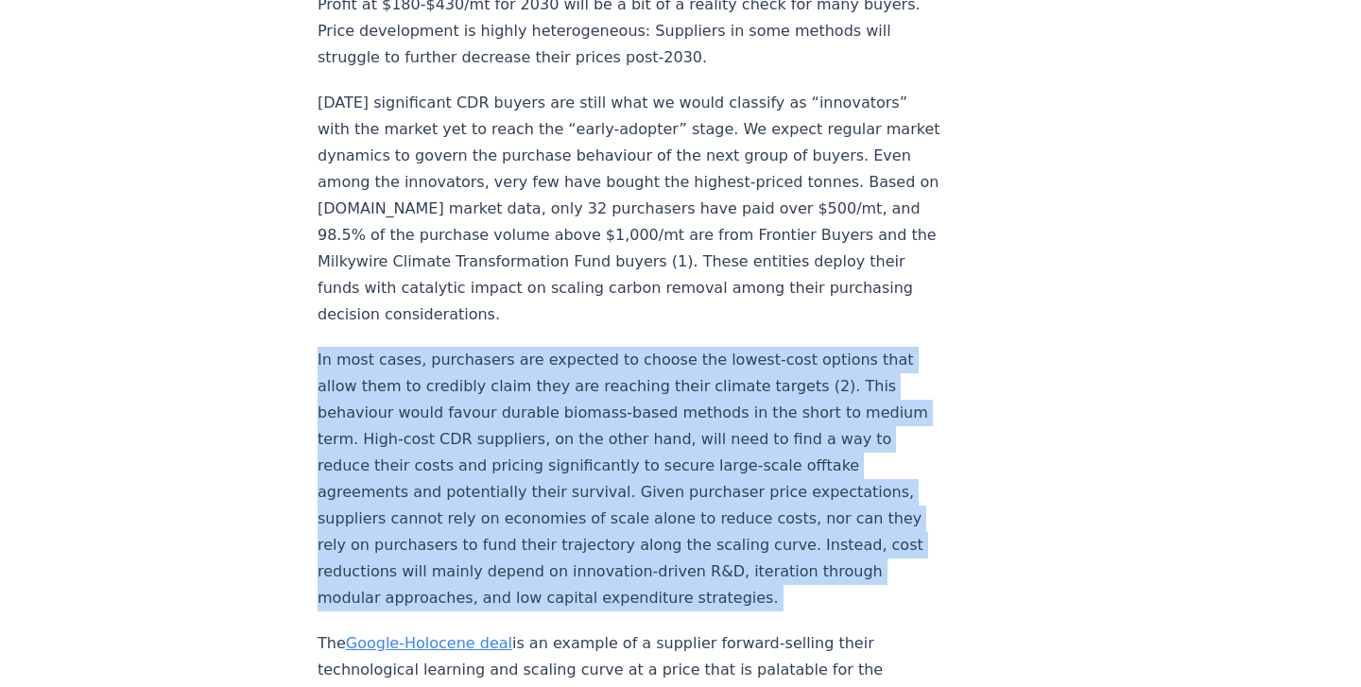
scroll to position [2861, 0]
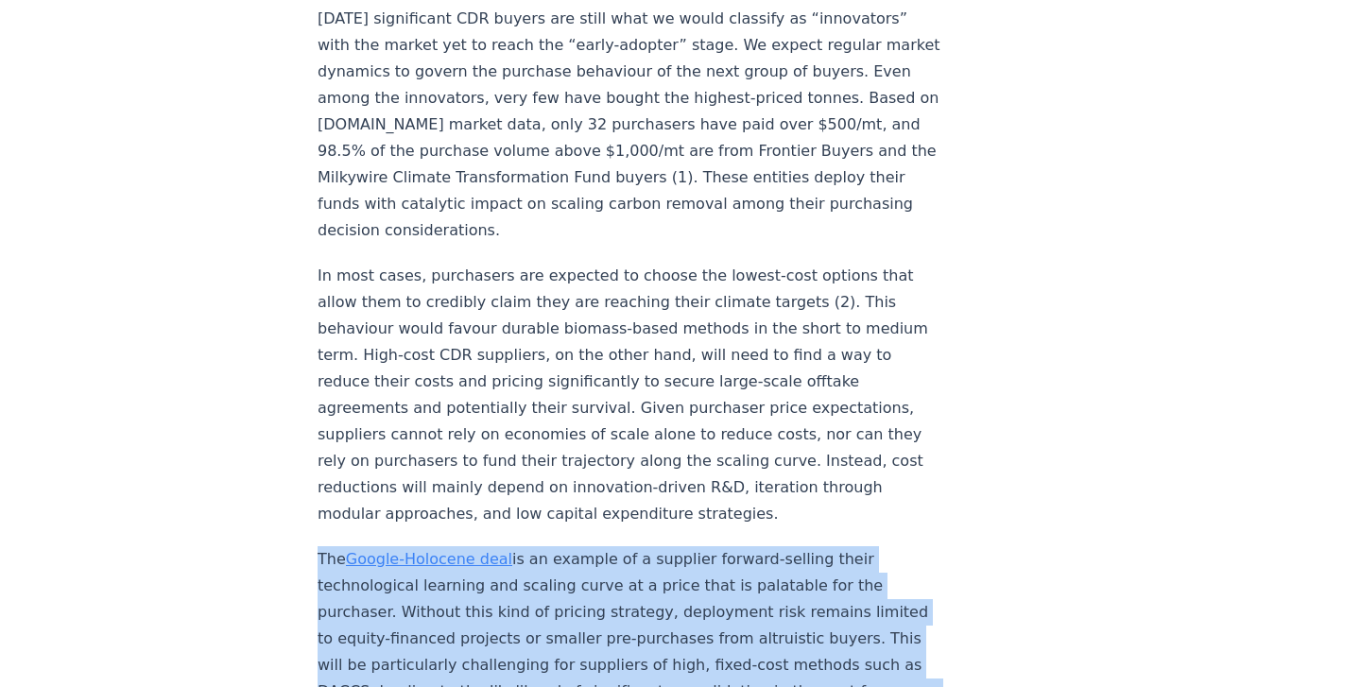
scroll to position [2958, 0]
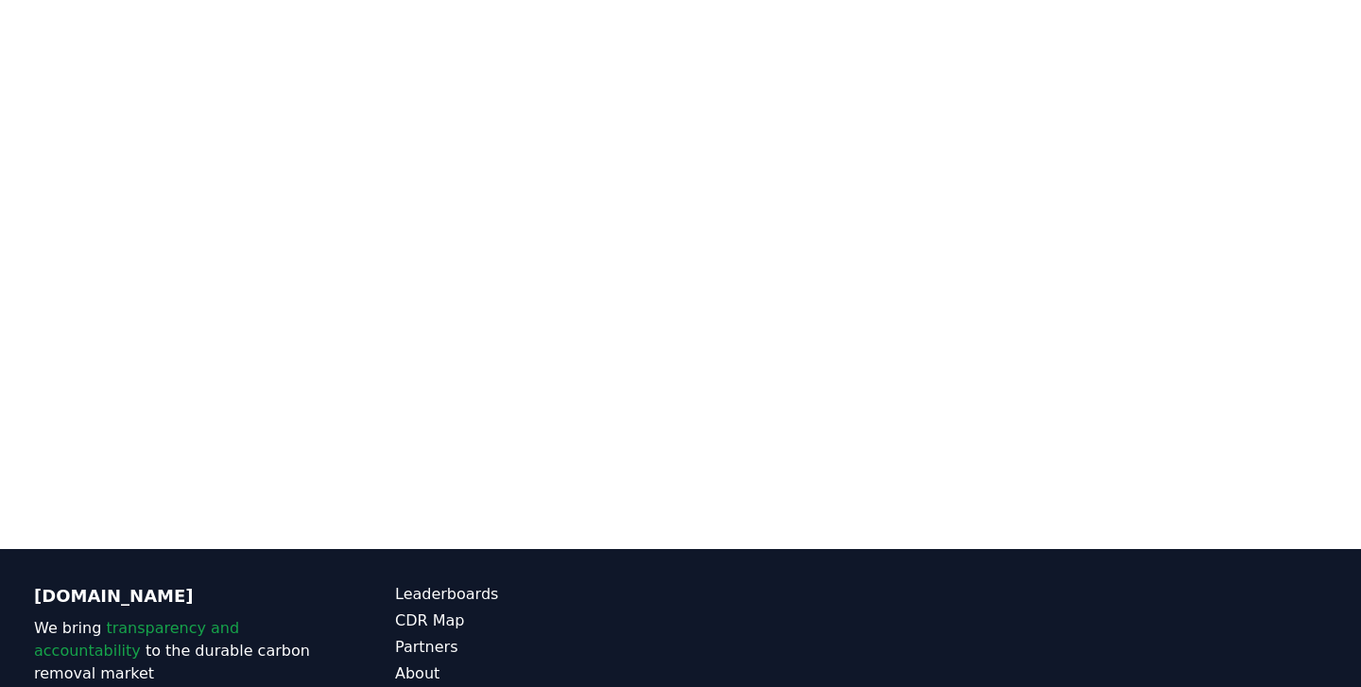
scroll to position [4357, 0]
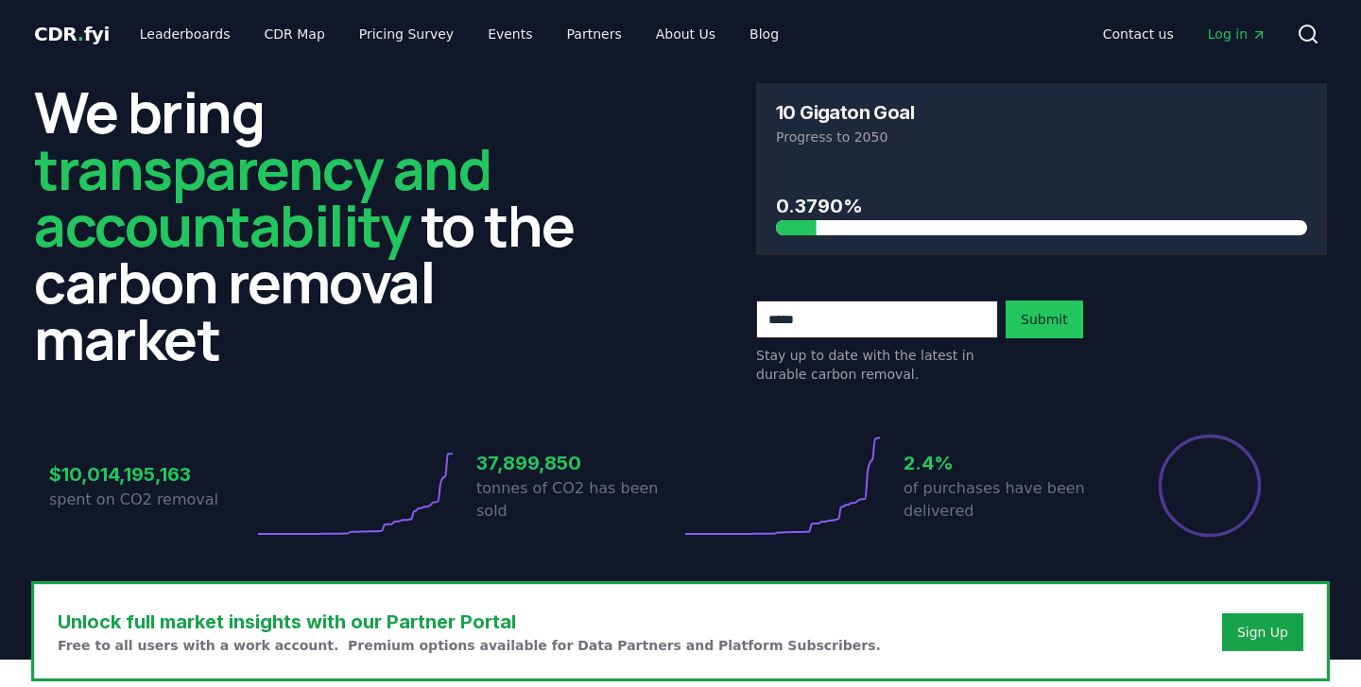
scroll to position [9, 0]
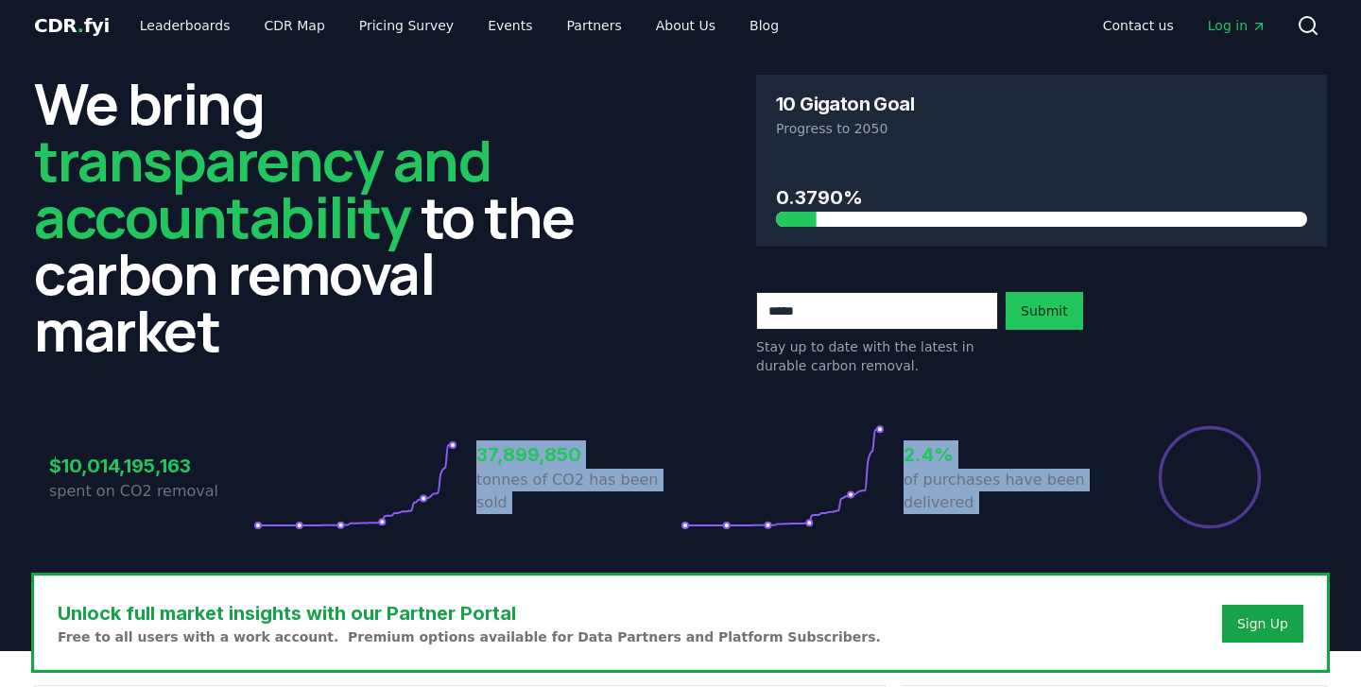
drag, startPoint x: 203, startPoint y: 517, endPoint x: 405, endPoint y: 581, distance: 211.1
click at [393, 581] on div "Unlock full market insights with our Partner Portal Free to all users with a wo…" at bounding box center [680, 623] width 1291 height 93
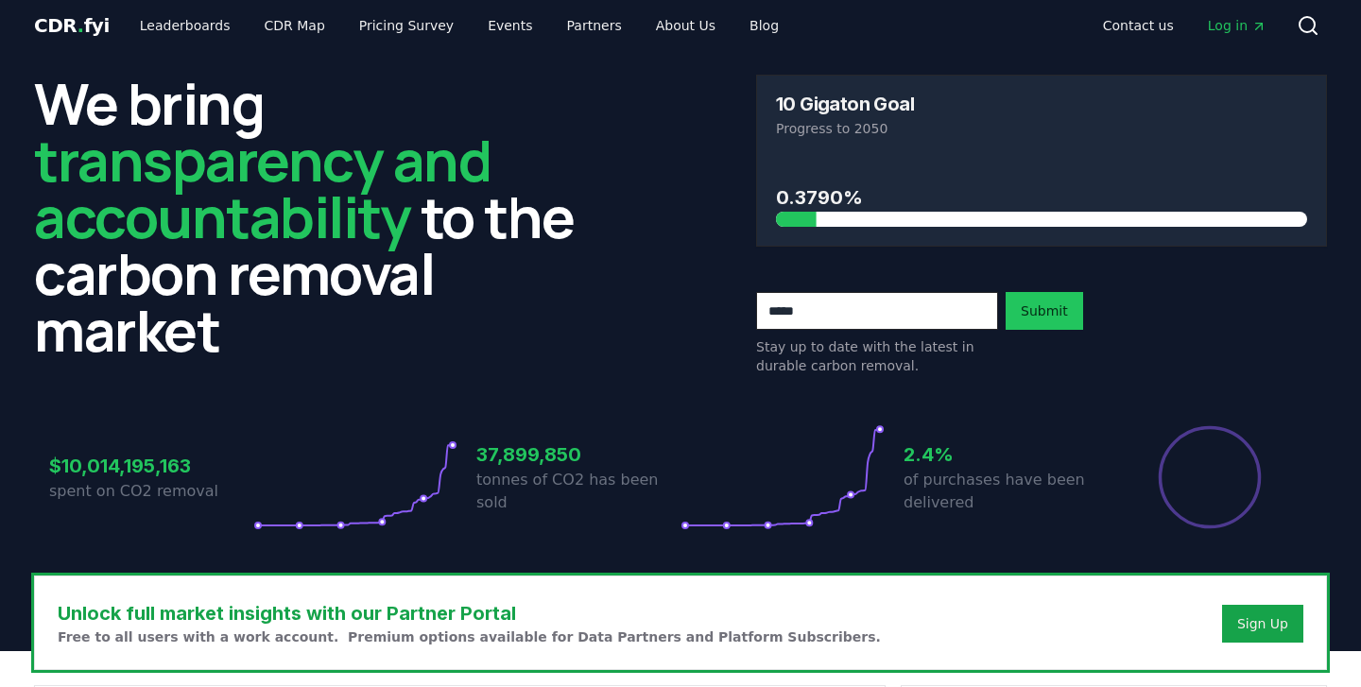
click at [393, 581] on div "Unlock full market insights with our Partner Portal Free to all users with a wo…" at bounding box center [680, 623] width 1291 height 93
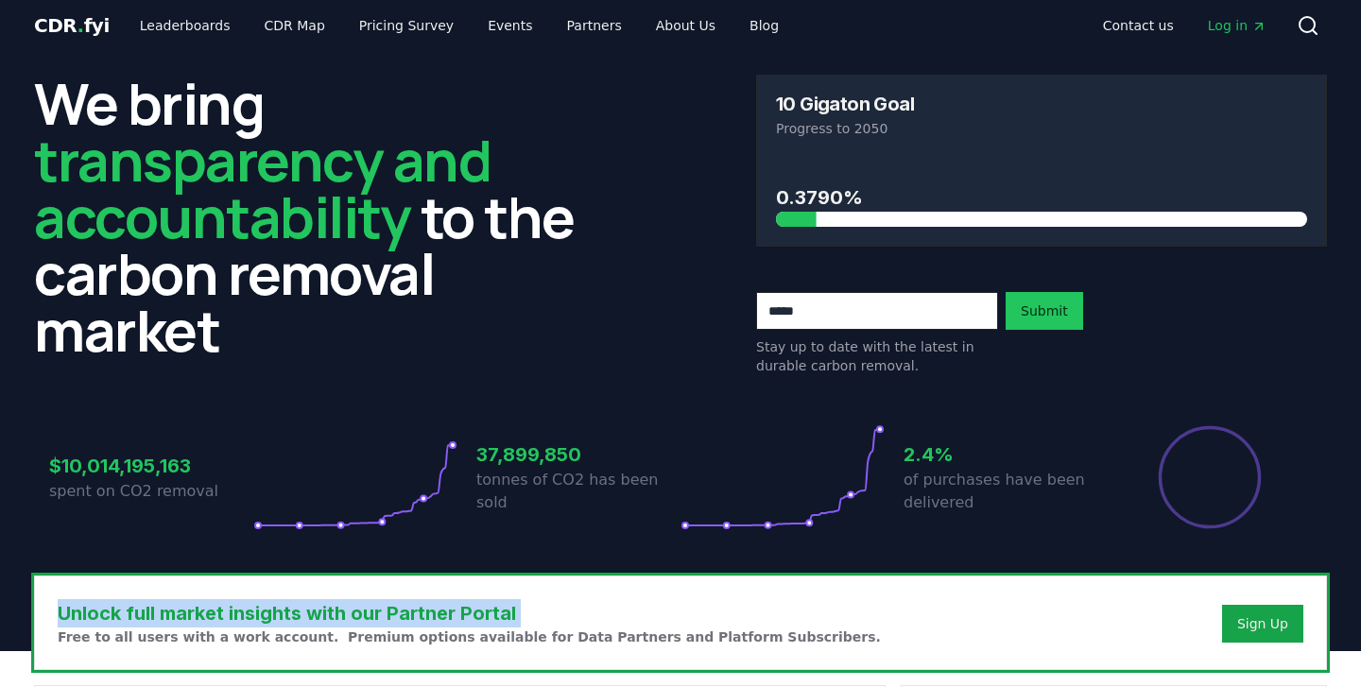
click at [393, 581] on div "Unlock full market insights with our Partner Portal Free to all users with a wo…" at bounding box center [680, 623] width 1291 height 93
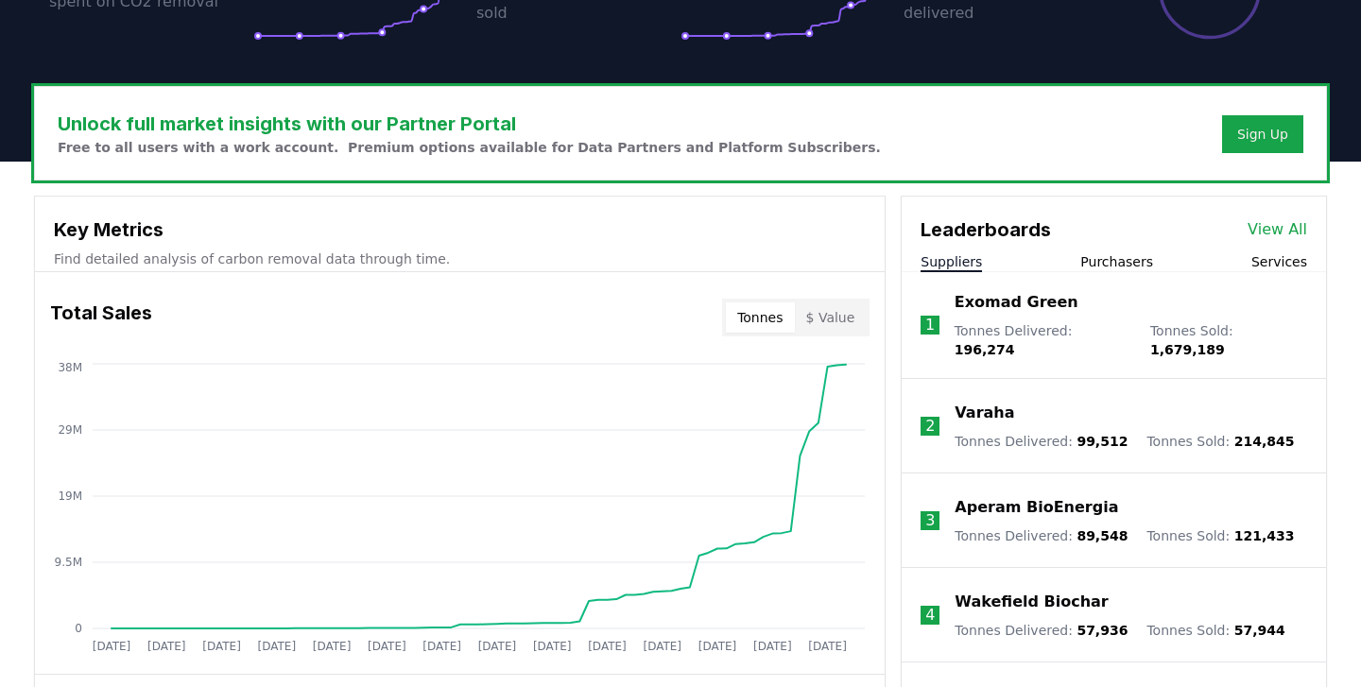
scroll to position [501, 0]
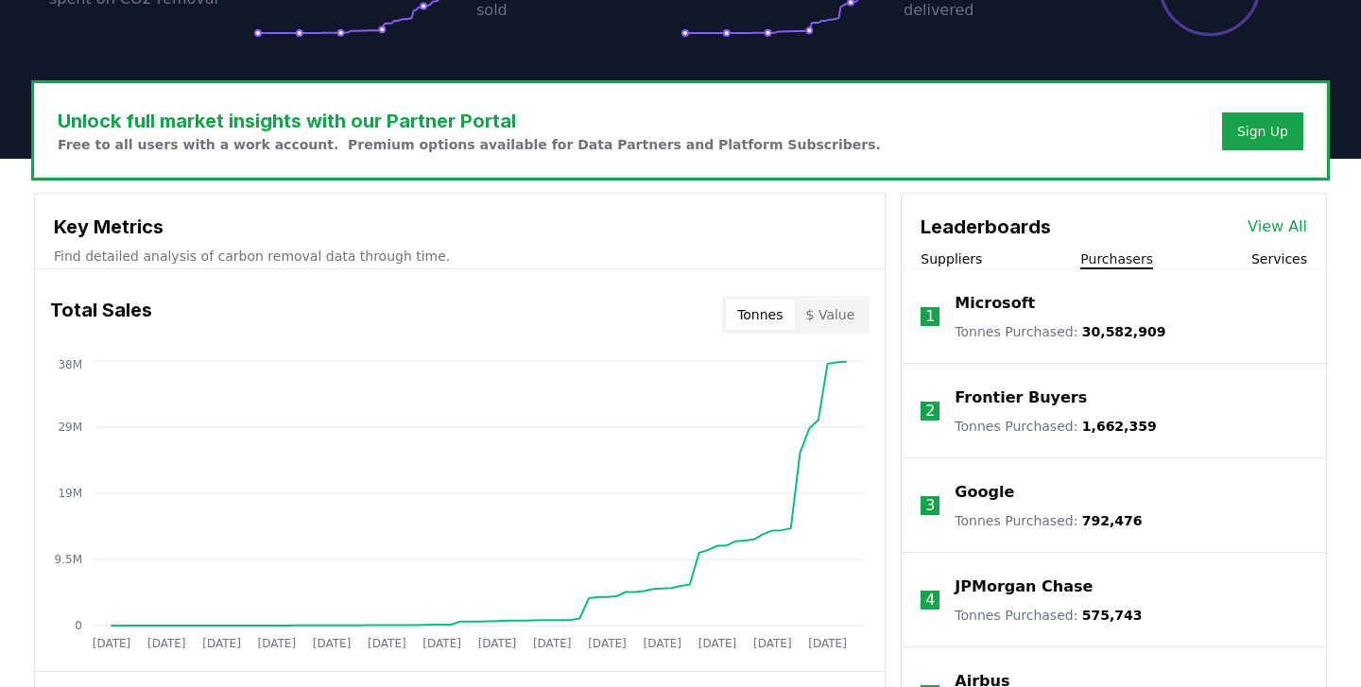
click at [1130, 259] on button "Purchasers" at bounding box center [1117, 259] width 73 height 19
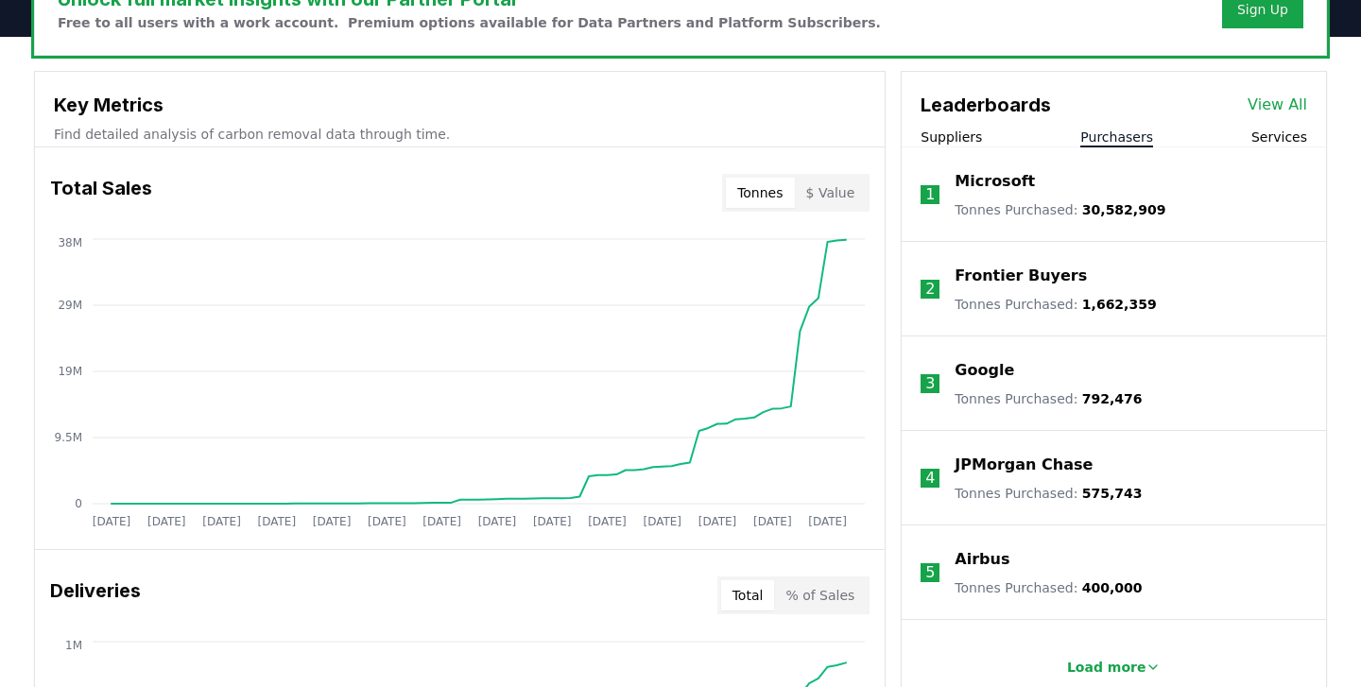
scroll to position [673, 0]
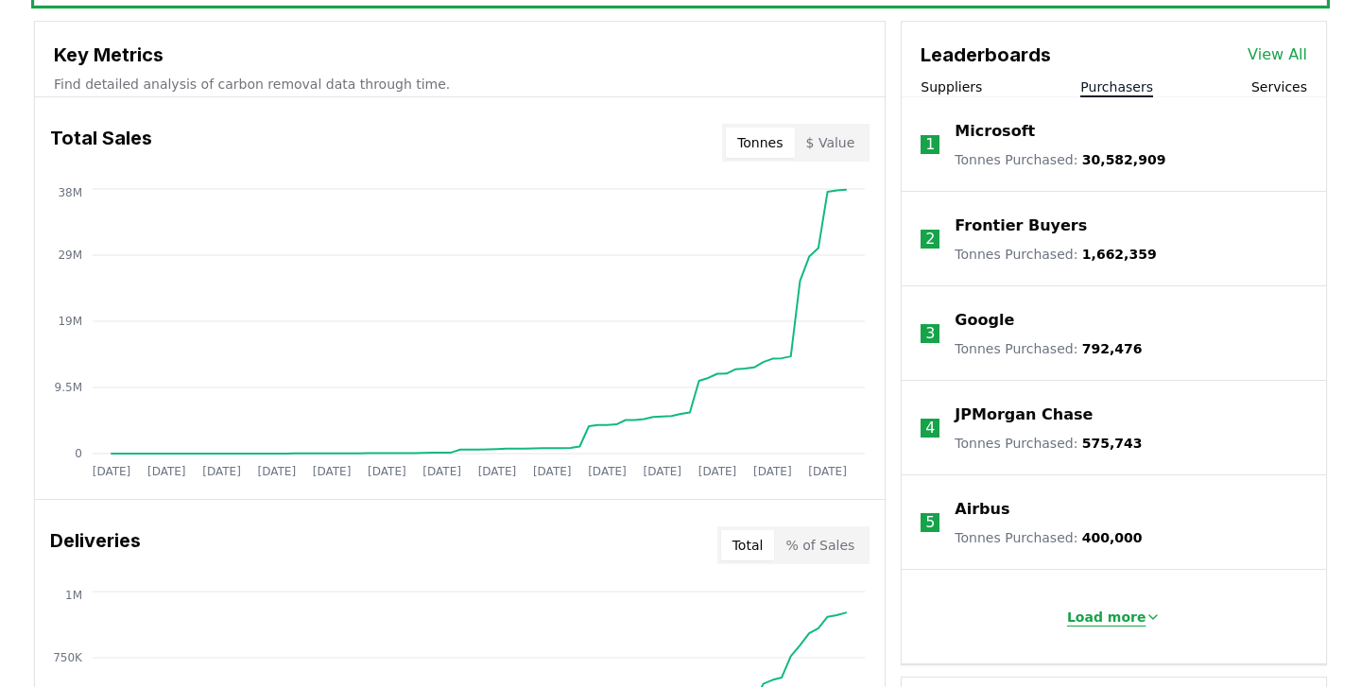
click at [1135, 614] on p "Load more" at bounding box center [1106, 617] width 79 height 19
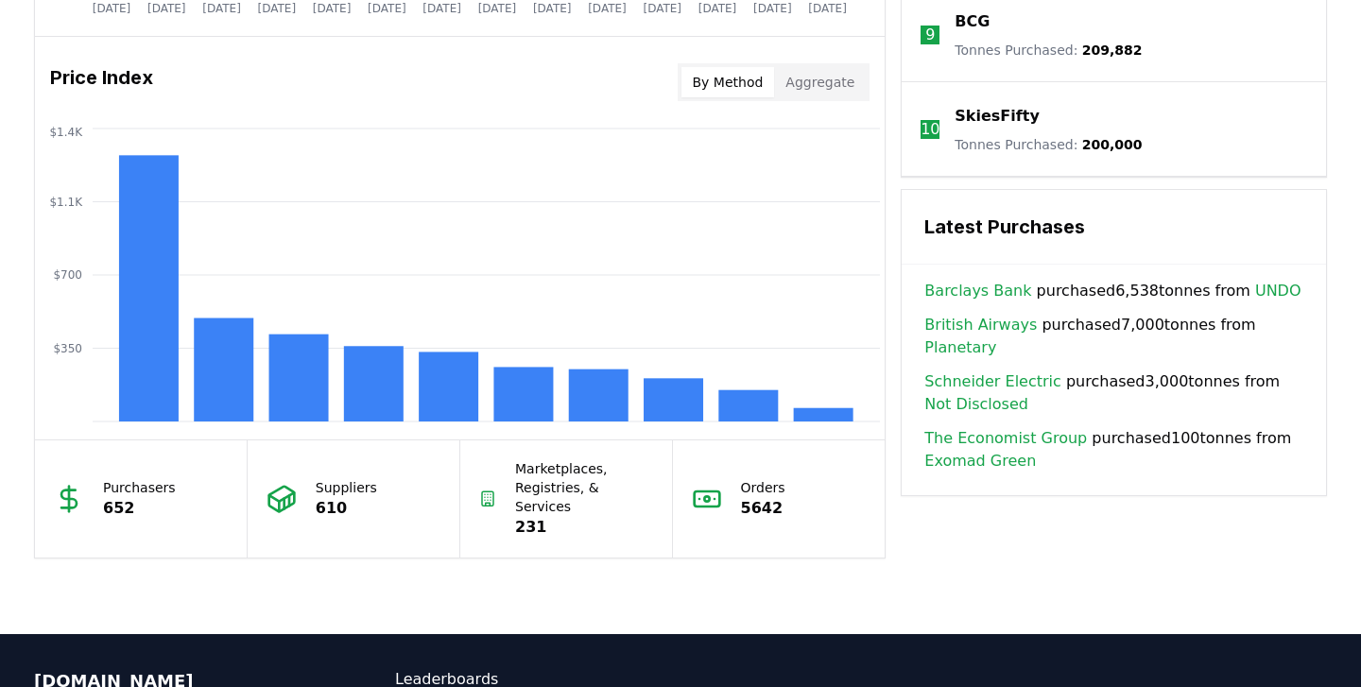
scroll to position [1533, 0]
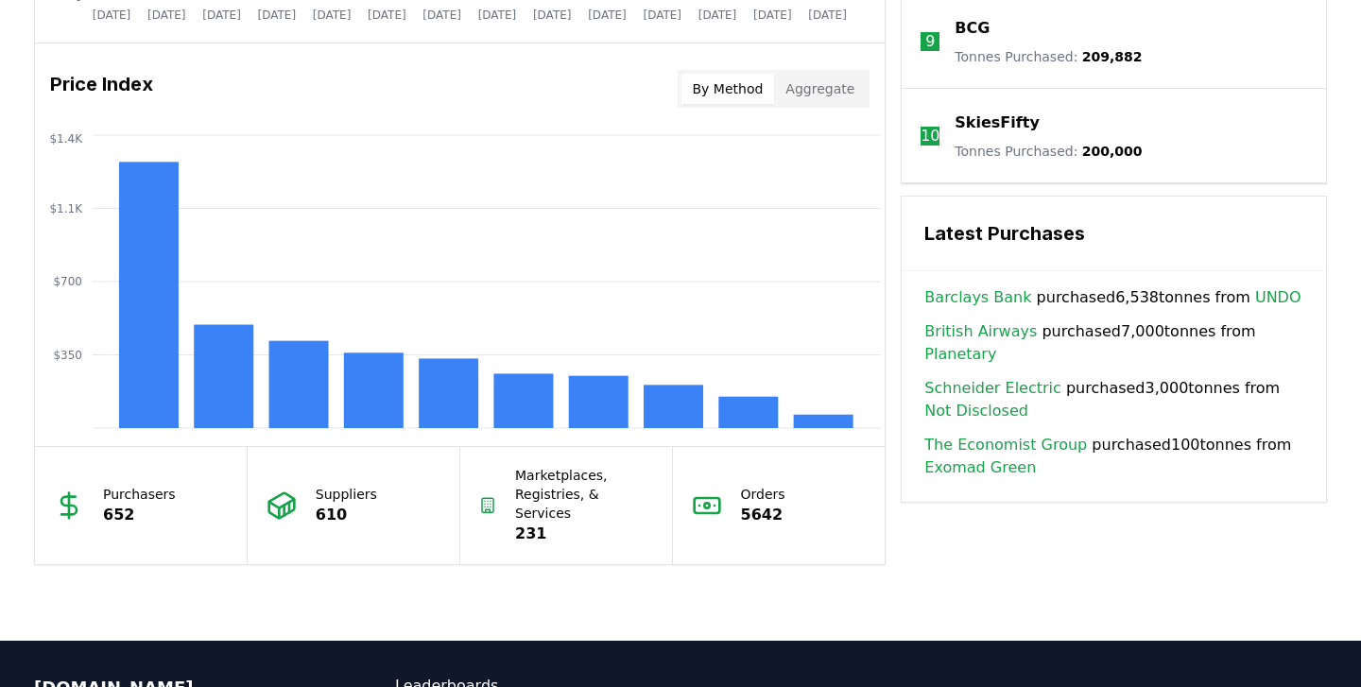
click at [1266, 101] on li "10 SkiesFifty Tonnes Purchased : 200,000" at bounding box center [1114, 136] width 425 height 95
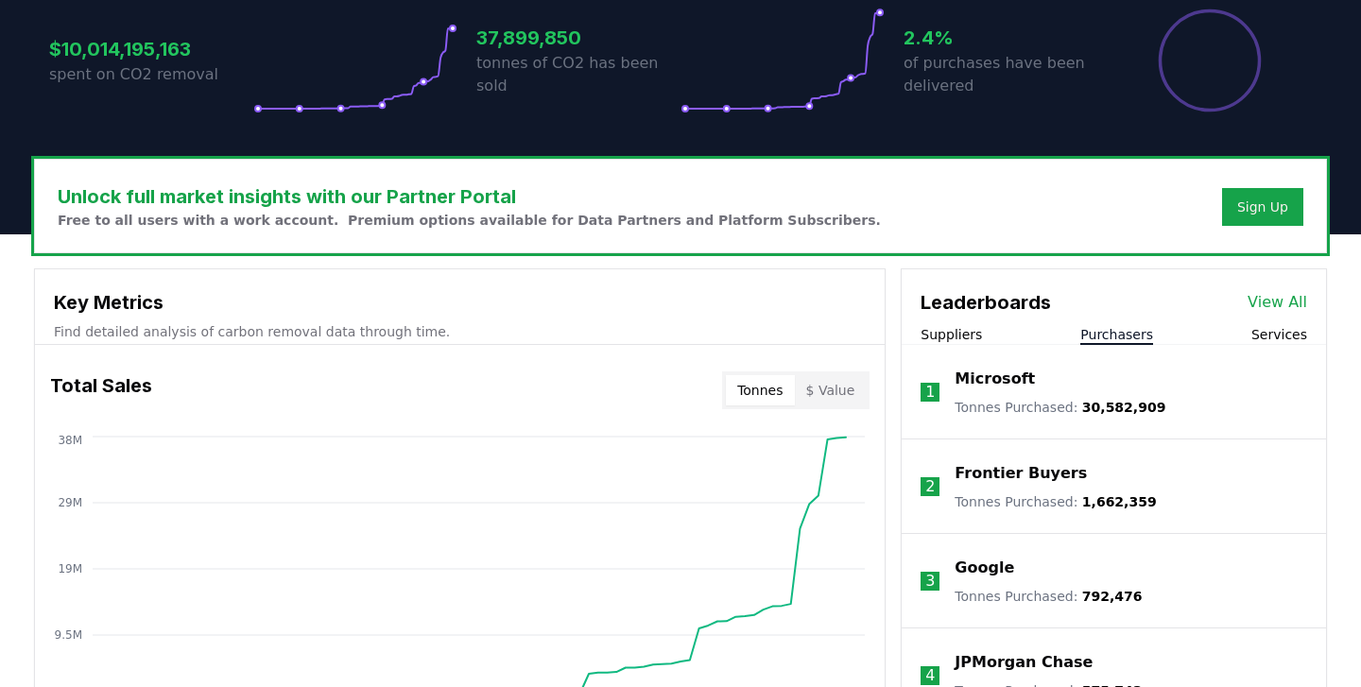
scroll to position [443, 0]
